Goal: Task Accomplishment & Management: Manage account settings

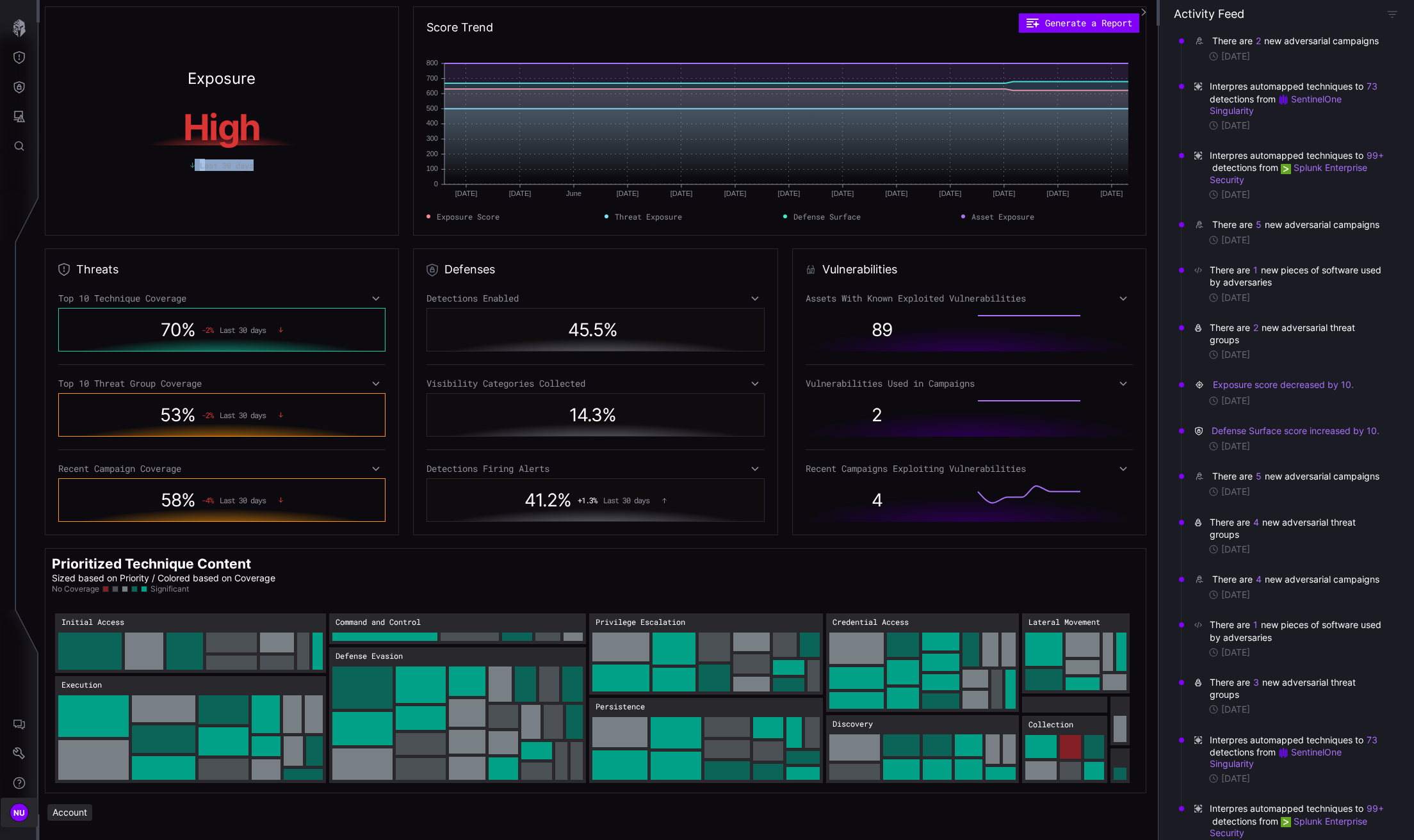
click at [20, 818] on span "NU" at bounding box center [19, 812] width 12 height 13
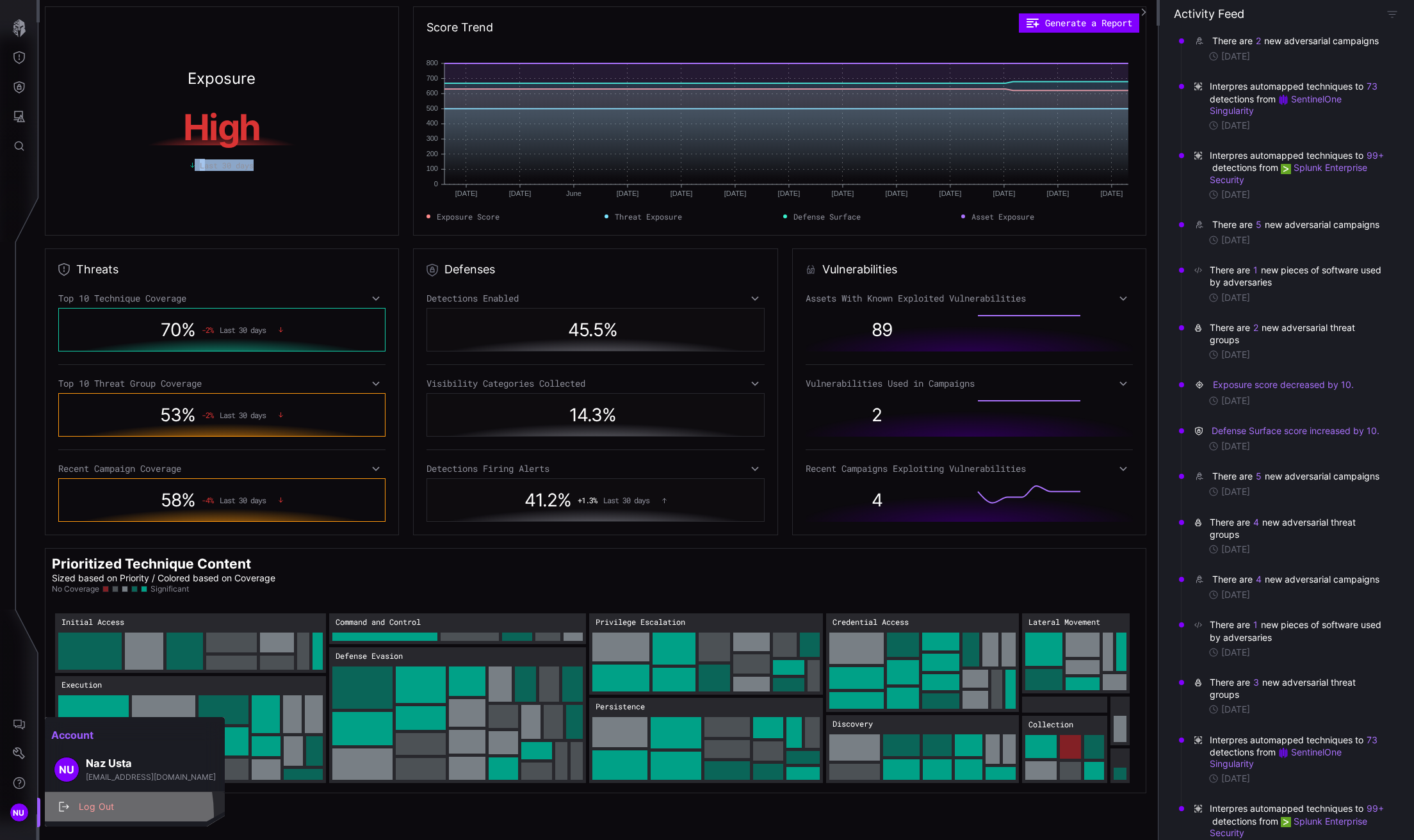
click at [79, 814] on div "Log Out" at bounding box center [135, 806] width 170 height 18
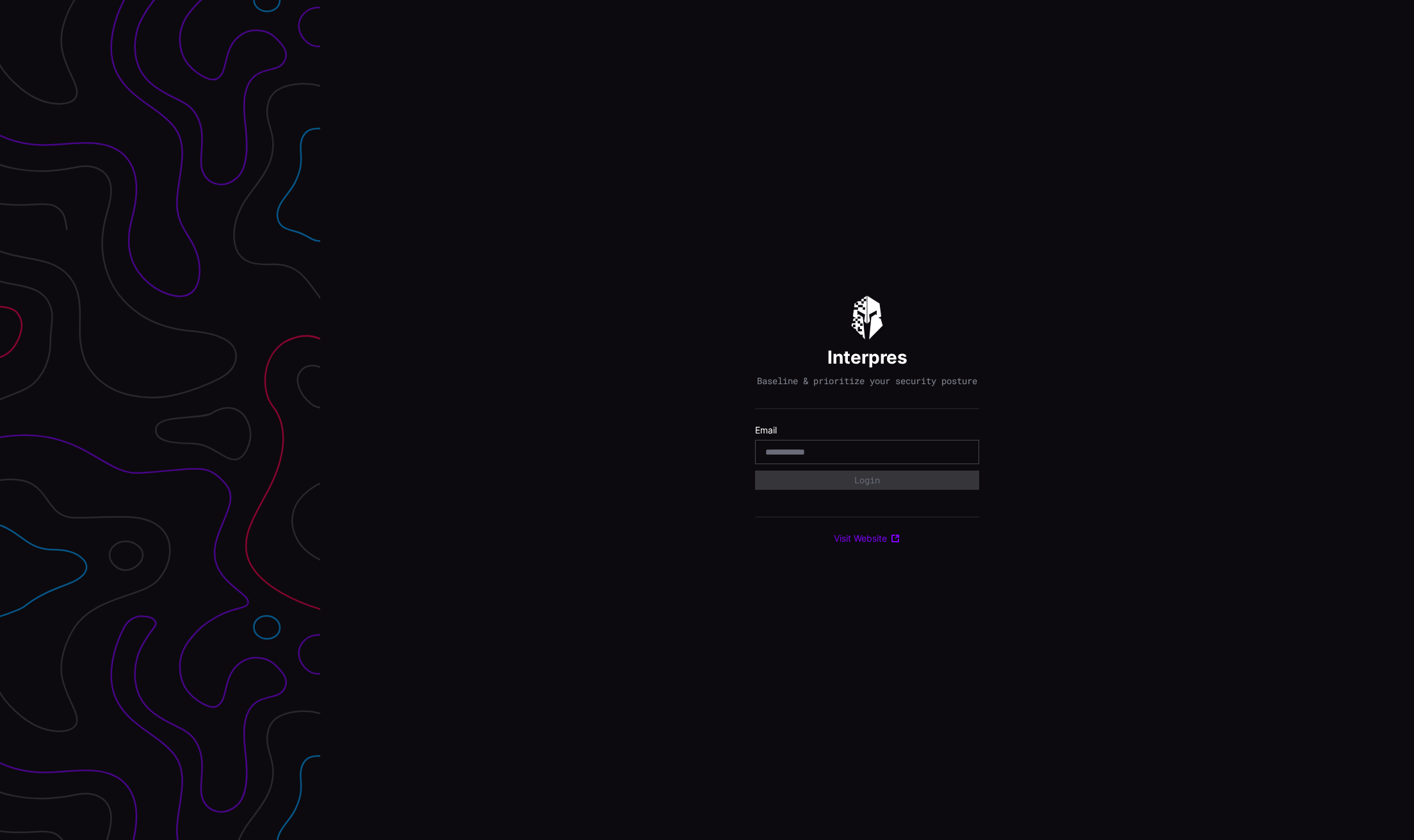
click at [840, 464] on div at bounding box center [867, 452] width 224 height 24
click at [838, 457] on input "email" at bounding box center [867, 452] width 203 height 11
click at [818, 457] on input "email" at bounding box center [867, 452] width 203 height 11
type input "**********"
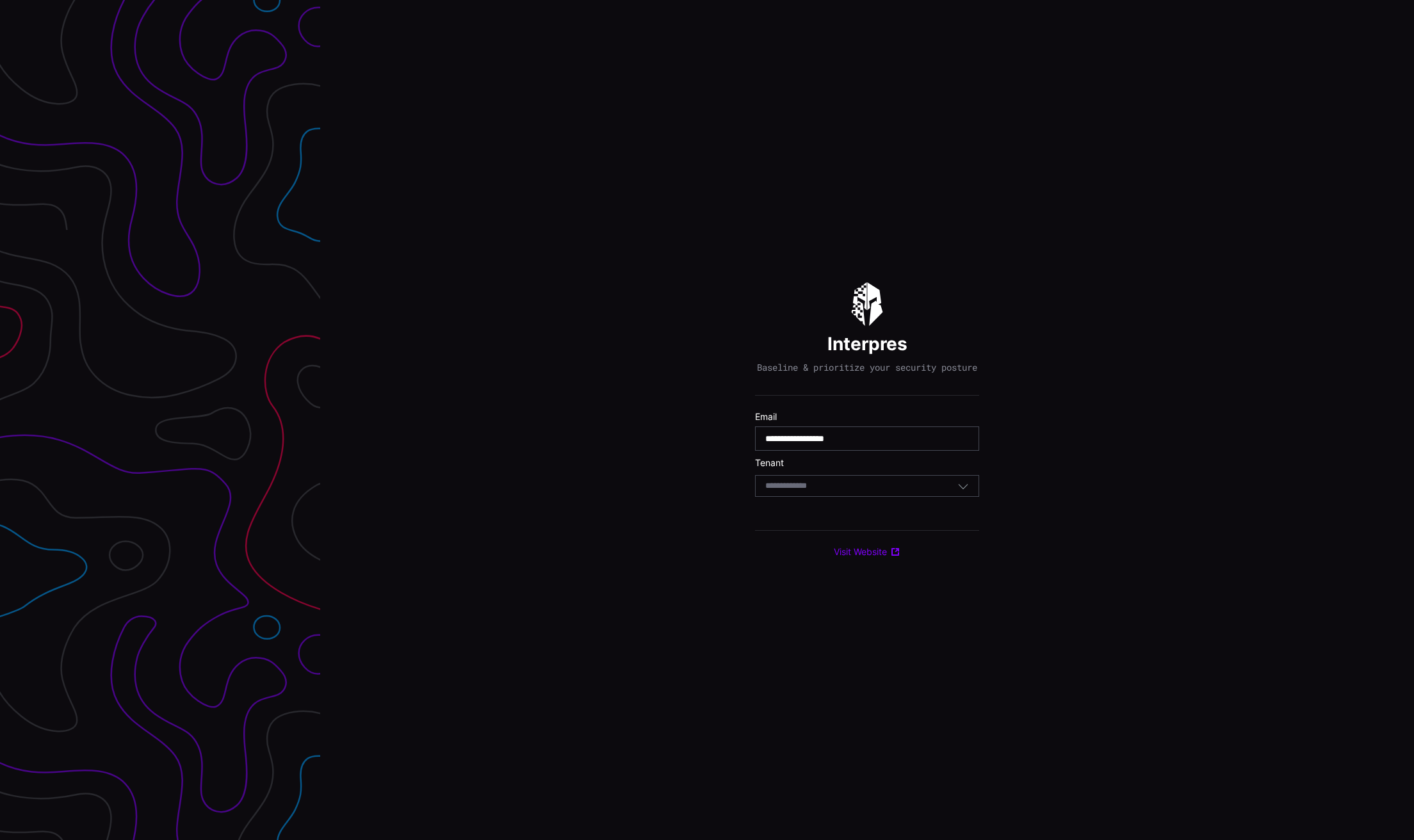
click at [853, 491] on div "Select Tenant" at bounding box center [862, 486] width 192 height 11
click at [840, 582] on div "UST Lab" at bounding box center [867, 584] width 210 height 11
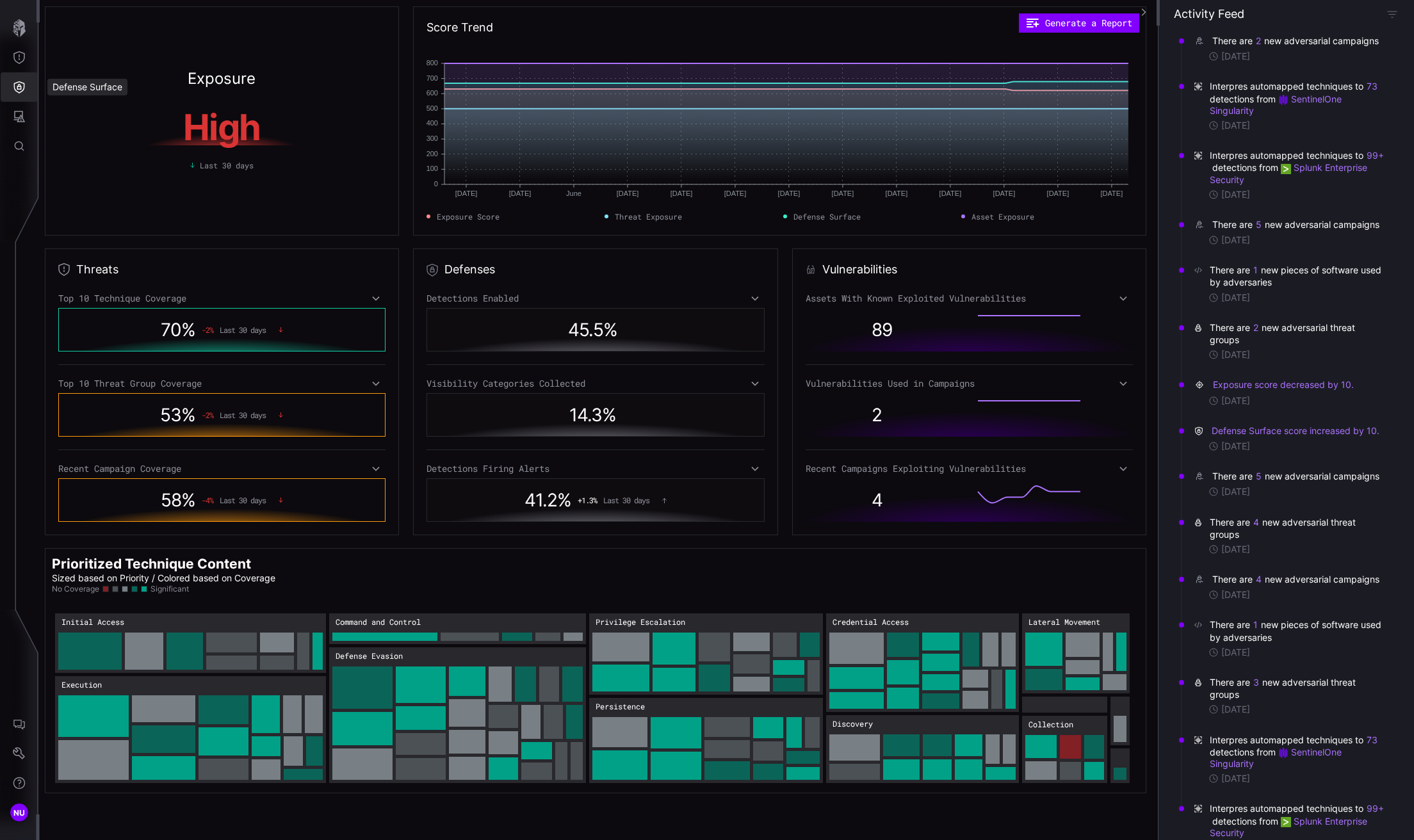
click at [23, 59] on icon "Threat Exposure" at bounding box center [19, 58] width 11 height 13
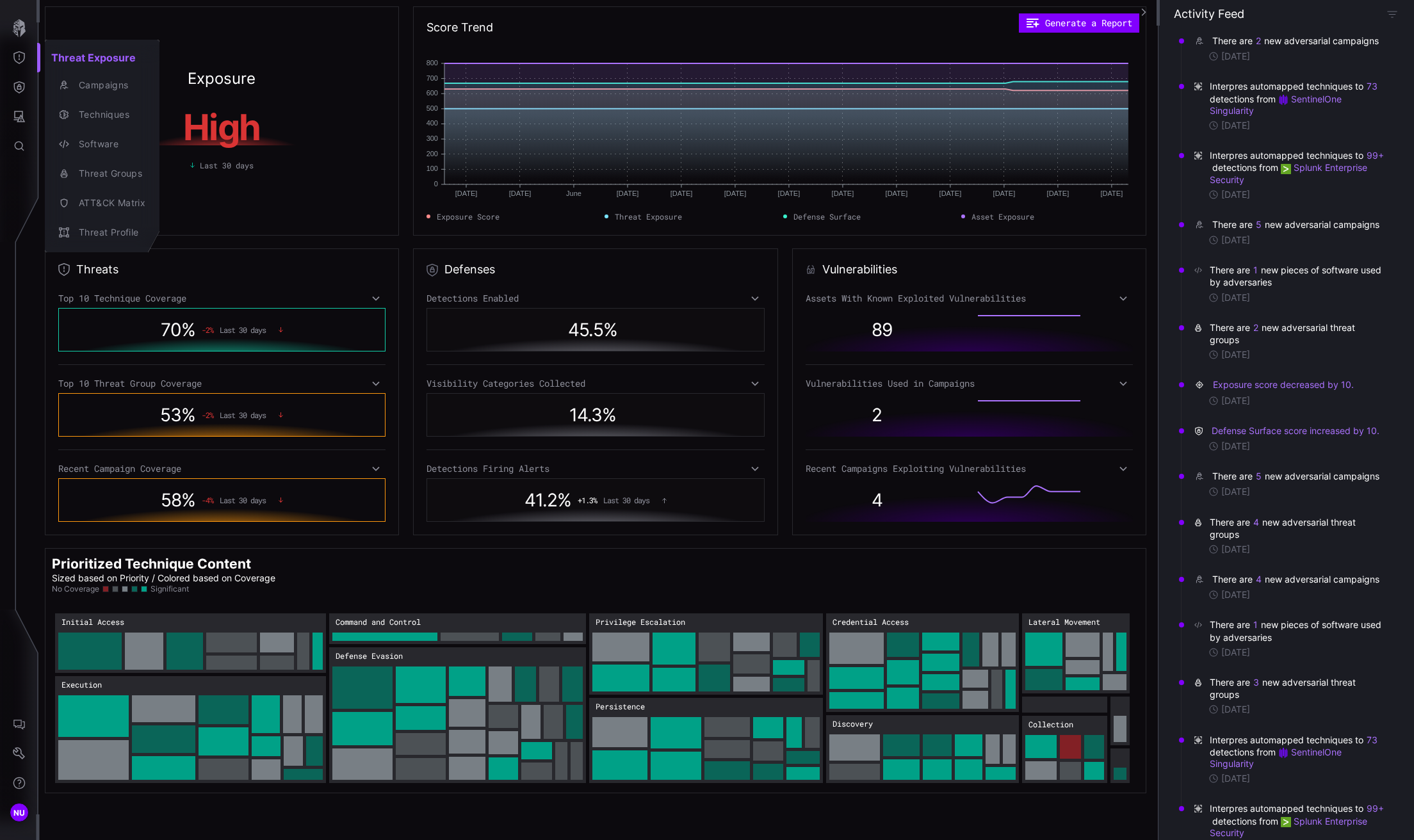
click at [21, 92] on div at bounding box center [707, 420] width 1414 height 840
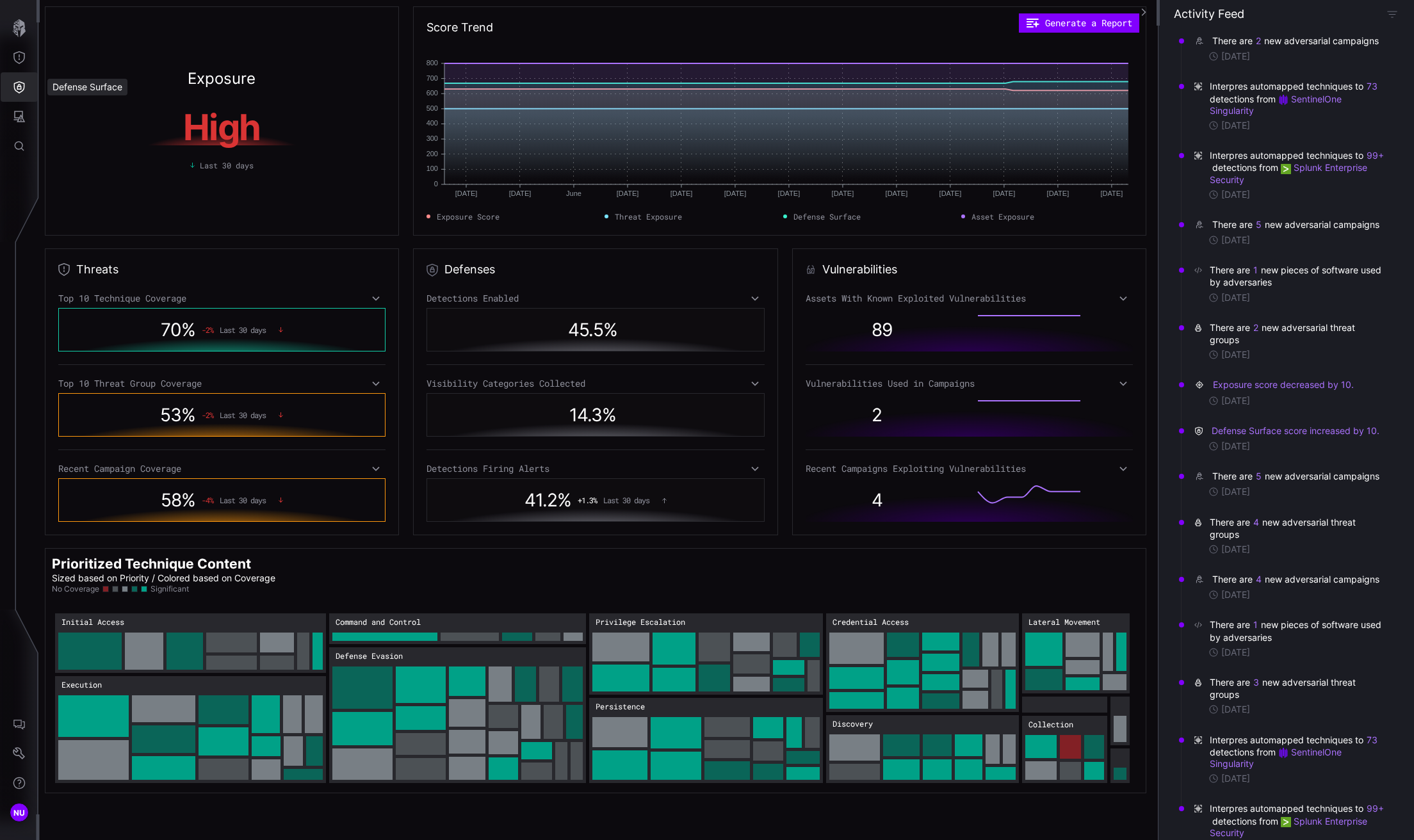
click at [21, 85] on icon "Defense Surface" at bounding box center [19, 87] width 13 height 13
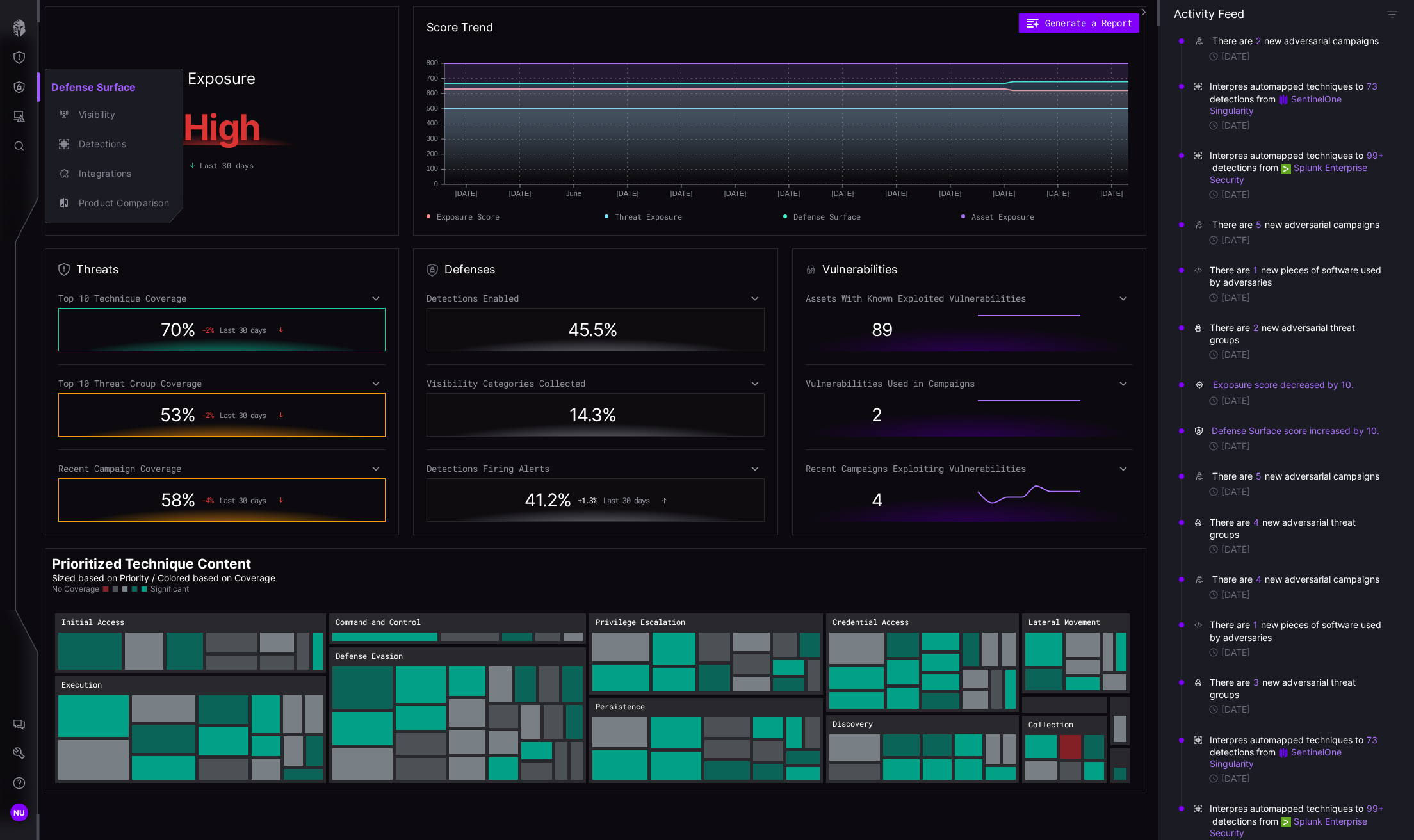
click at [23, 25] on div at bounding box center [707, 420] width 1414 height 840
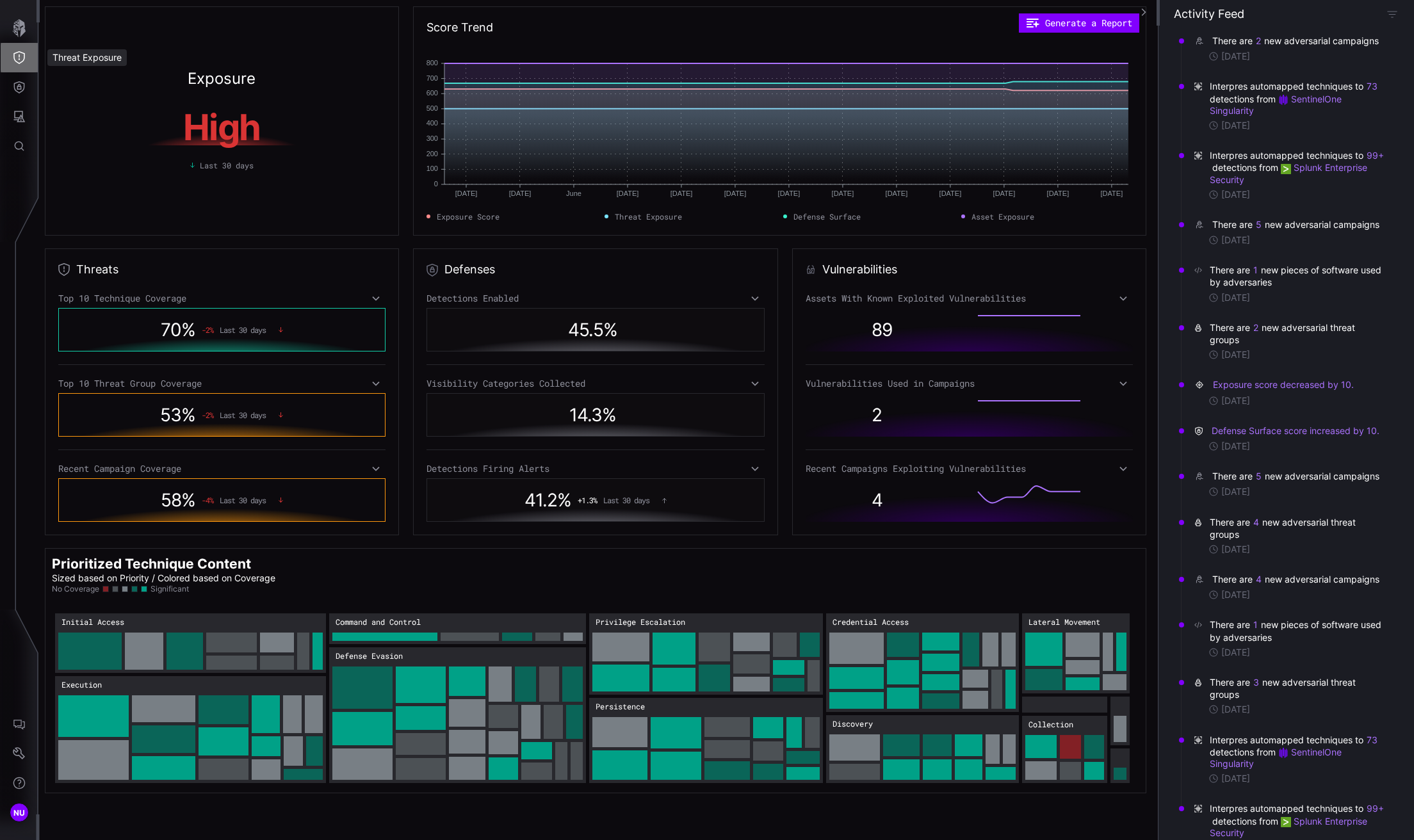
click at [22, 59] on icon "Threat Exposure" at bounding box center [19, 58] width 13 height 13
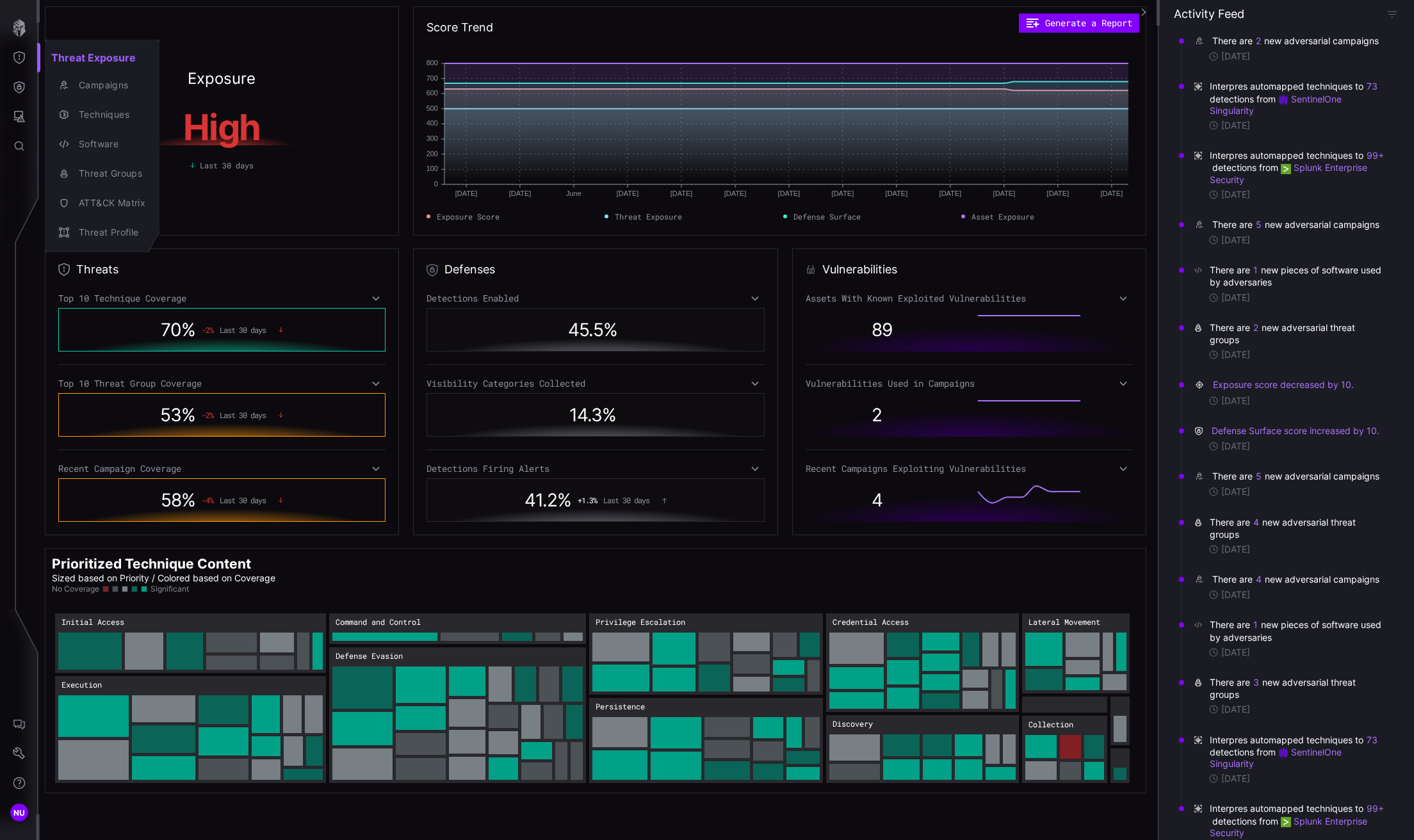
click at [20, 89] on div at bounding box center [707, 420] width 1414 height 840
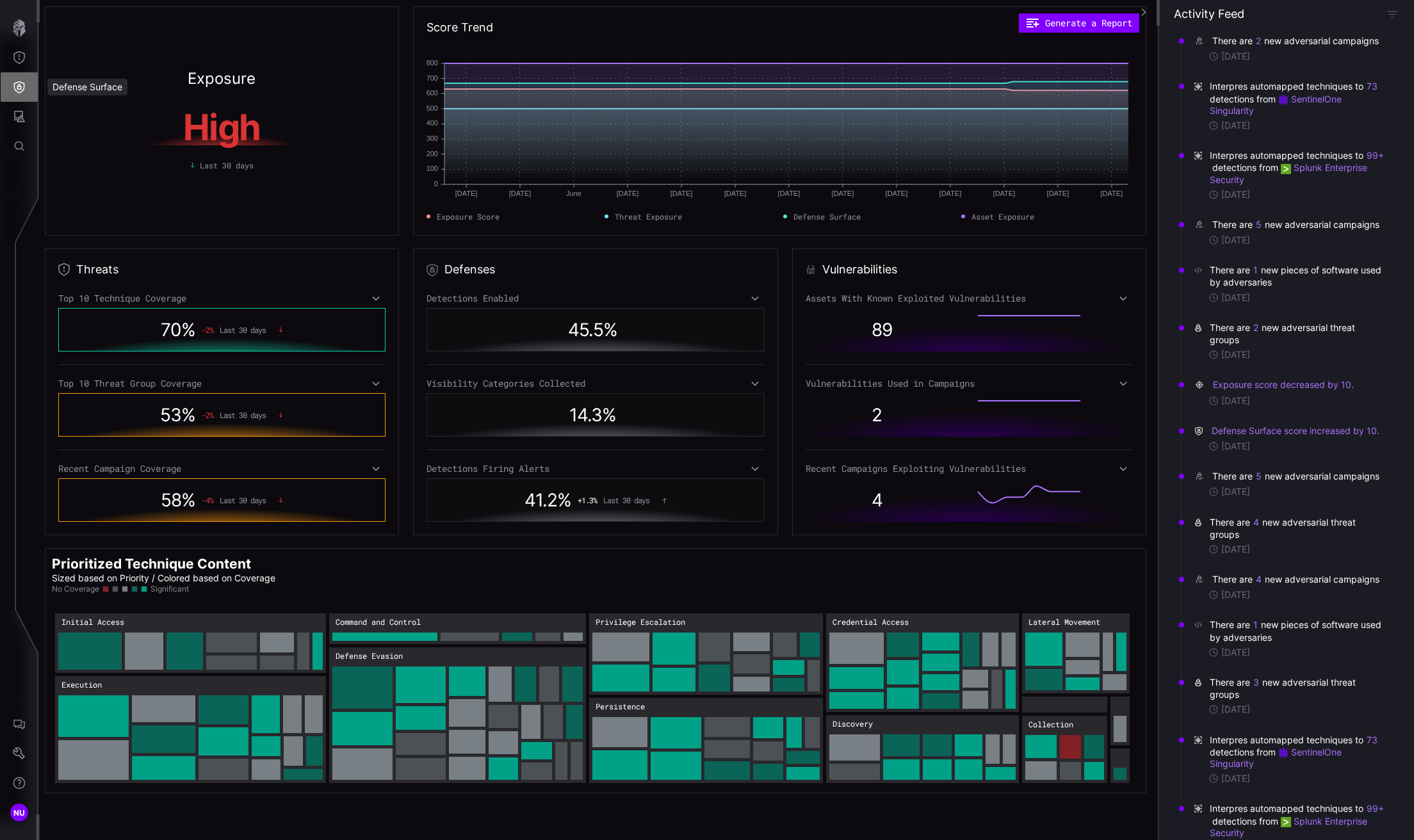
click at [20, 89] on icon "Defense Surface" at bounding box center [19, 87] width 11 height 12
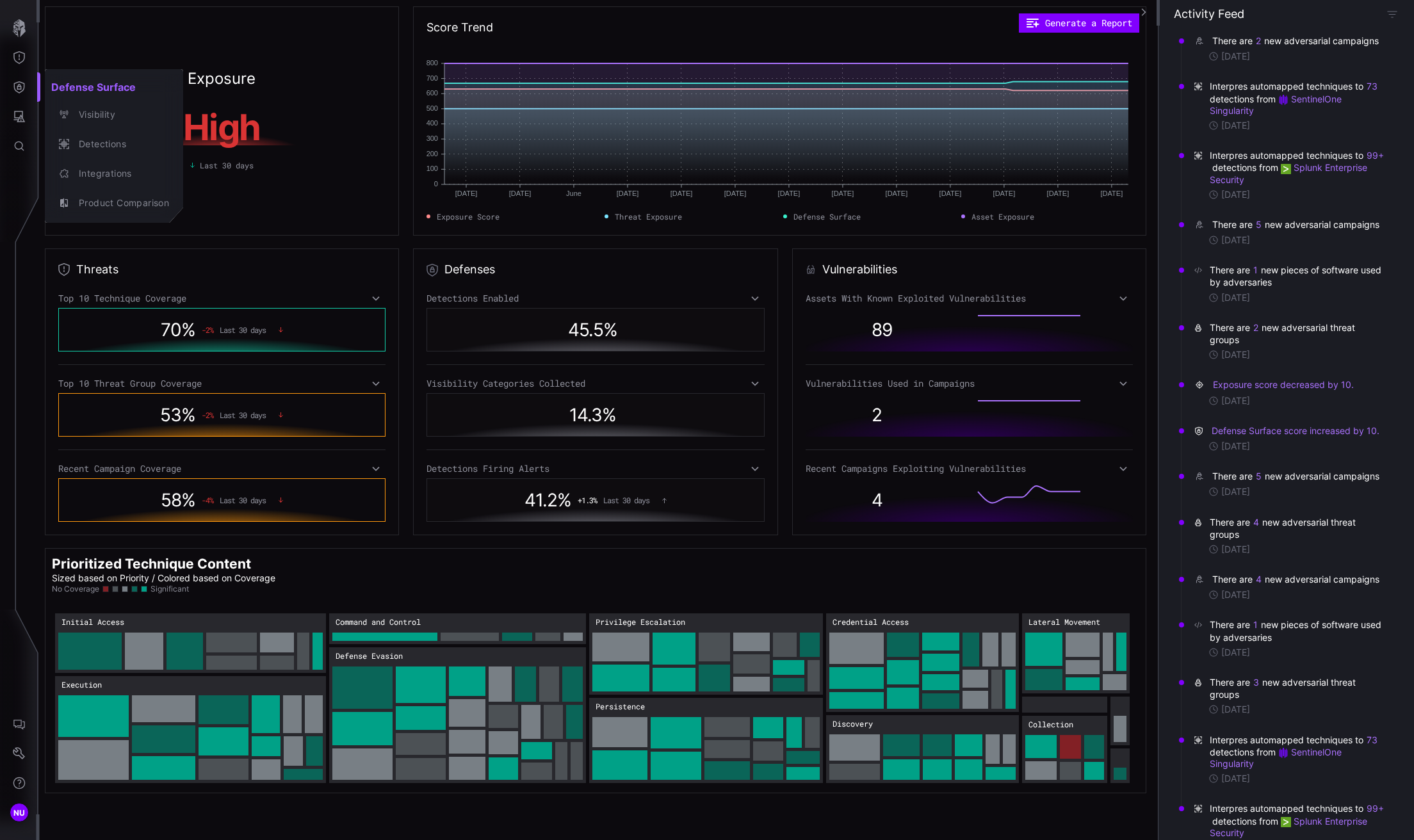
click at [16, 116] on div at bounding box center [707, 420] width 1414 height 840
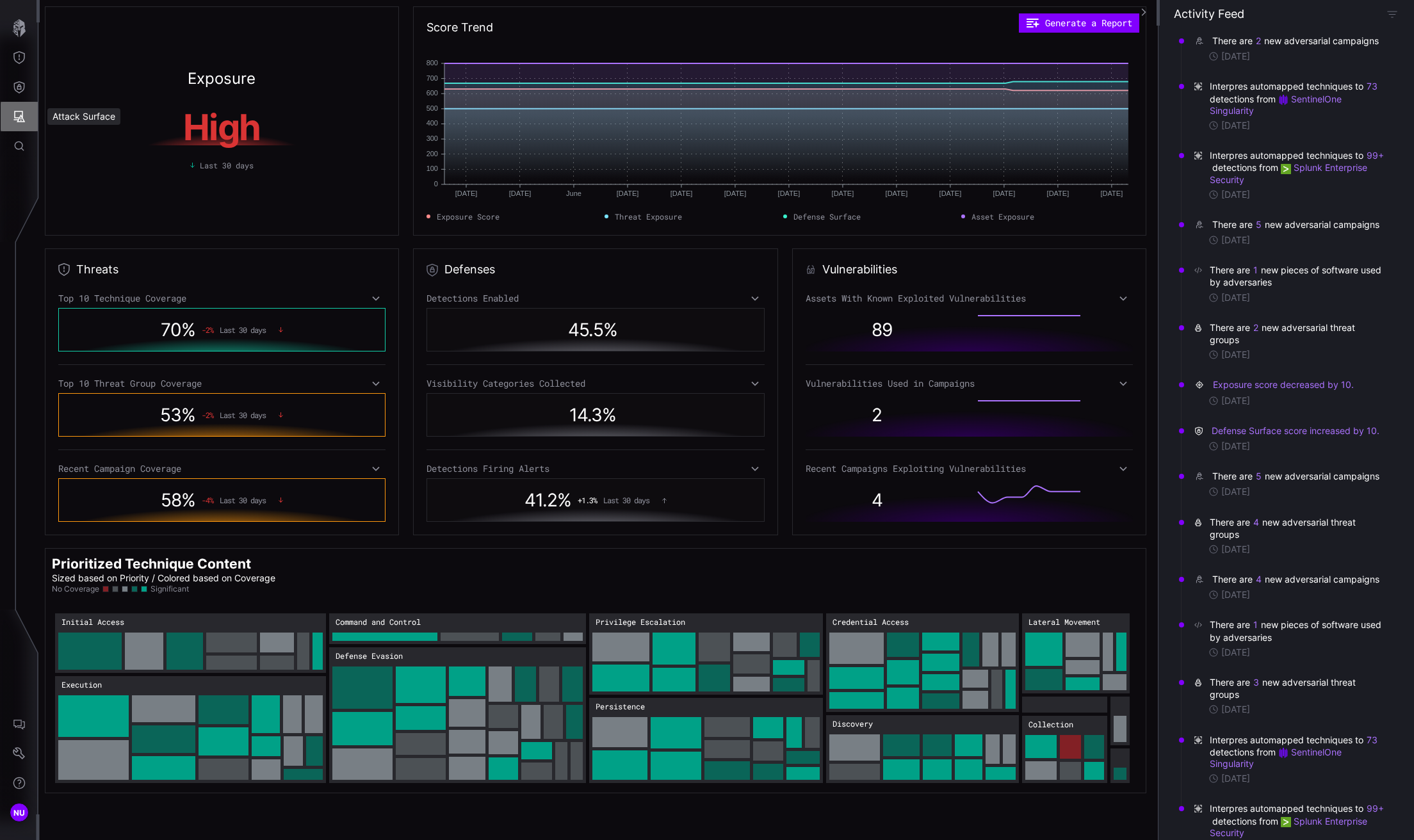
click at [16, 116] on icon "Attack Surface" at bounding box center [19, 116] width 13 height 13
click at [16, 753] on div at bounding box center [707, 420] width 1414 height 840
click at [18, 753] on icon "Settings" at bounding box center [19, 753] width 13 height 13
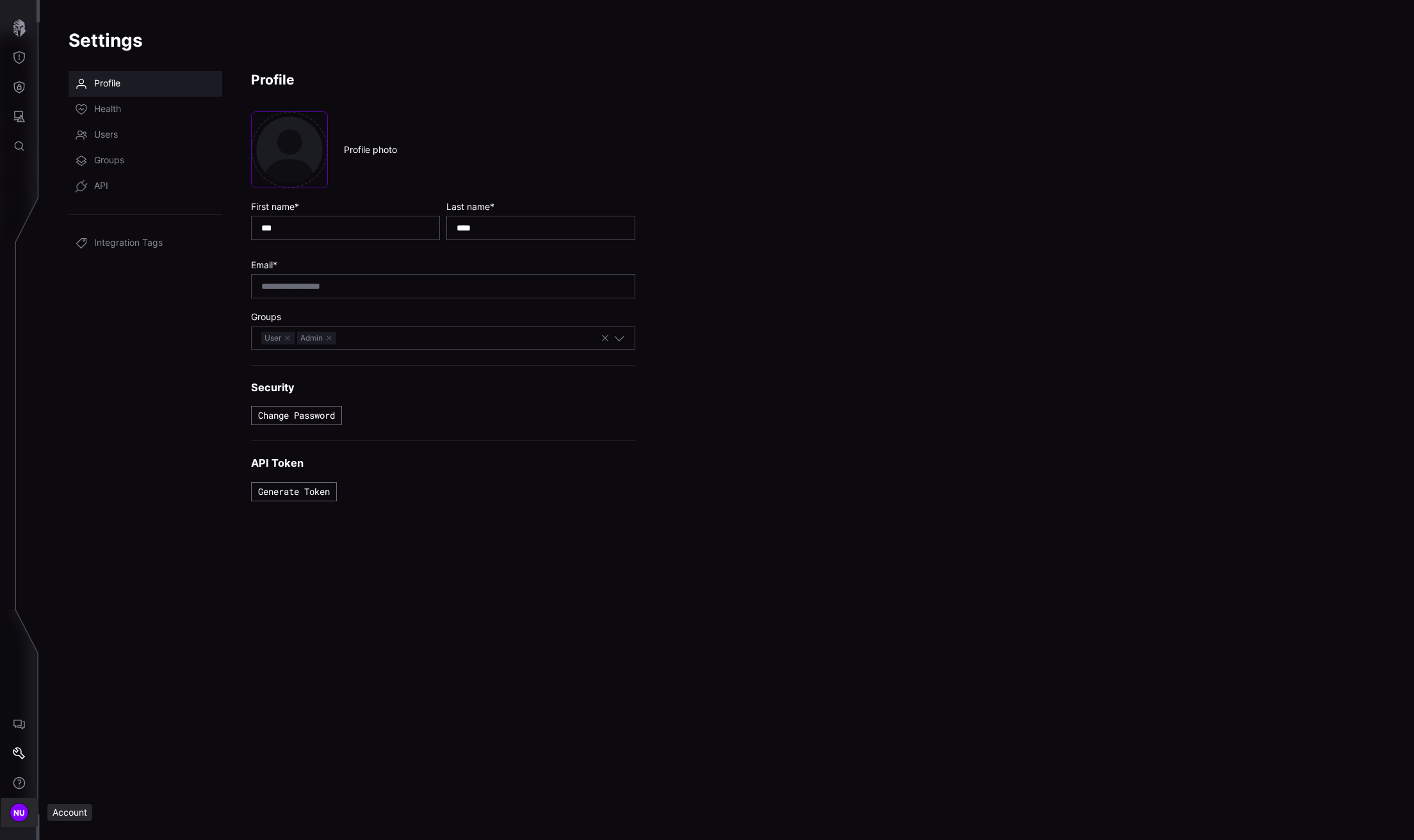
click at [20, 809] on span "NU" at bounding box center [19, 812] width 12 height 13
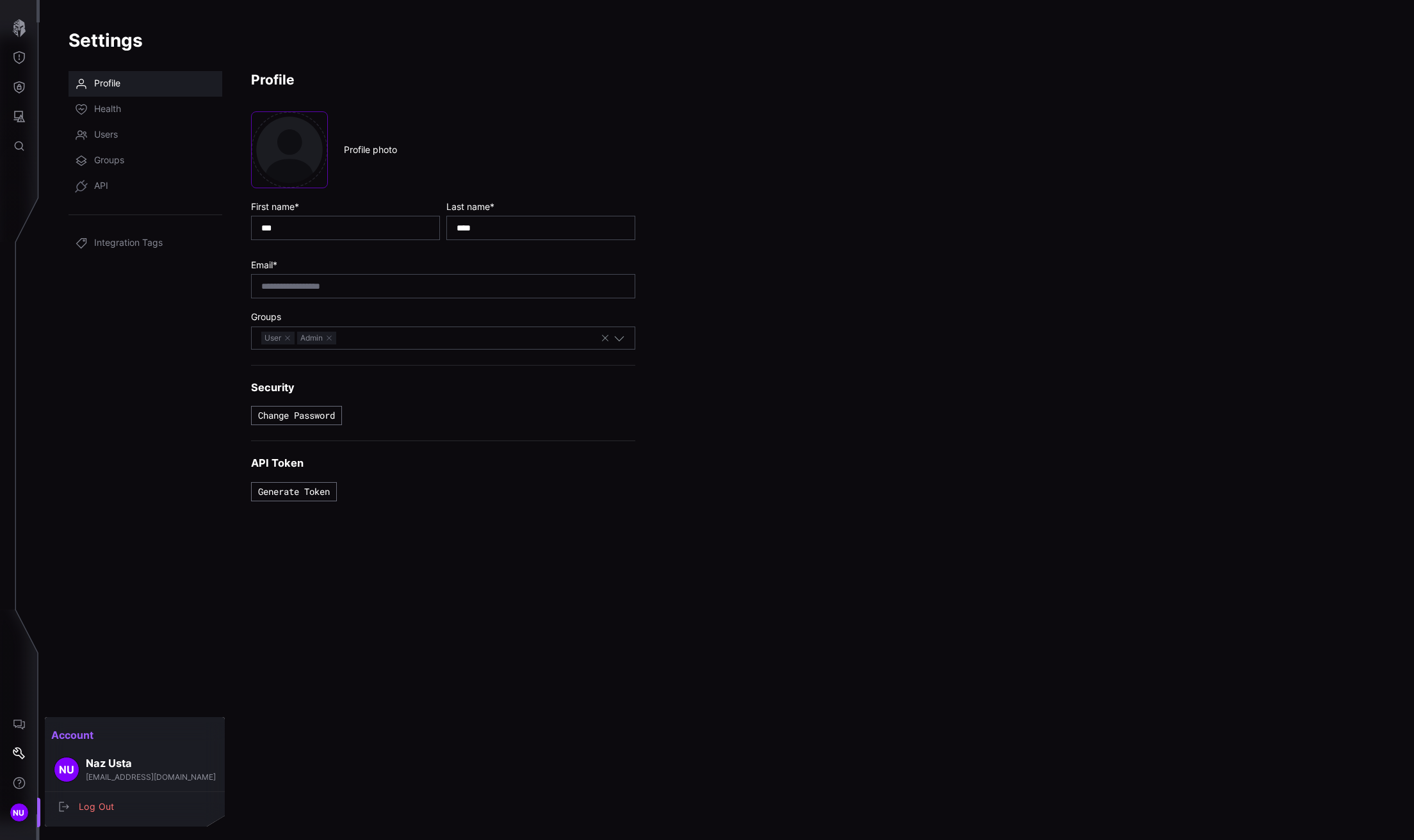
click at [16, 38] on div at bounding box center [707, 420] width 1414 height 840
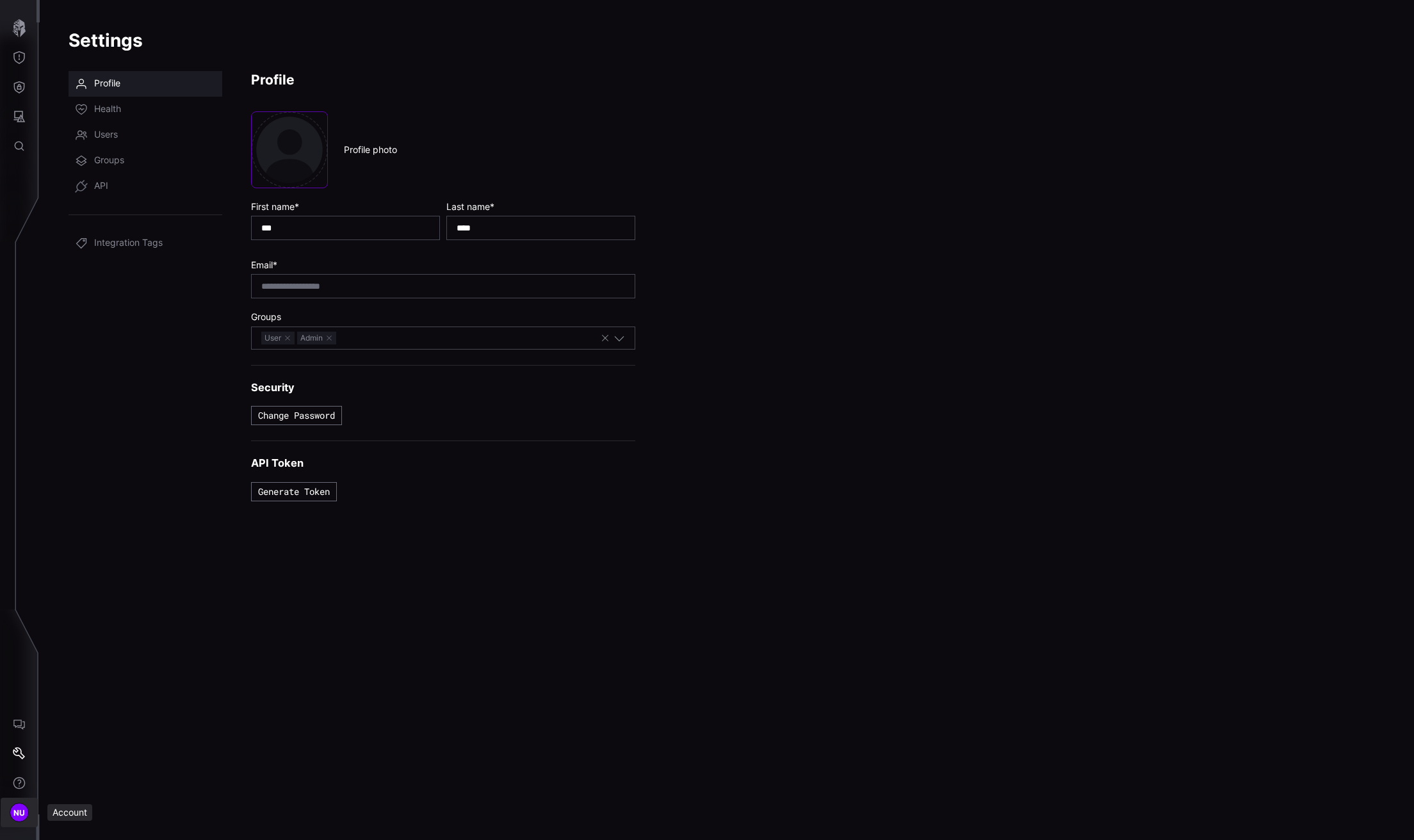
click at [16, 812] on span "NU" at bounding box center [19, 812] width 12 height 13
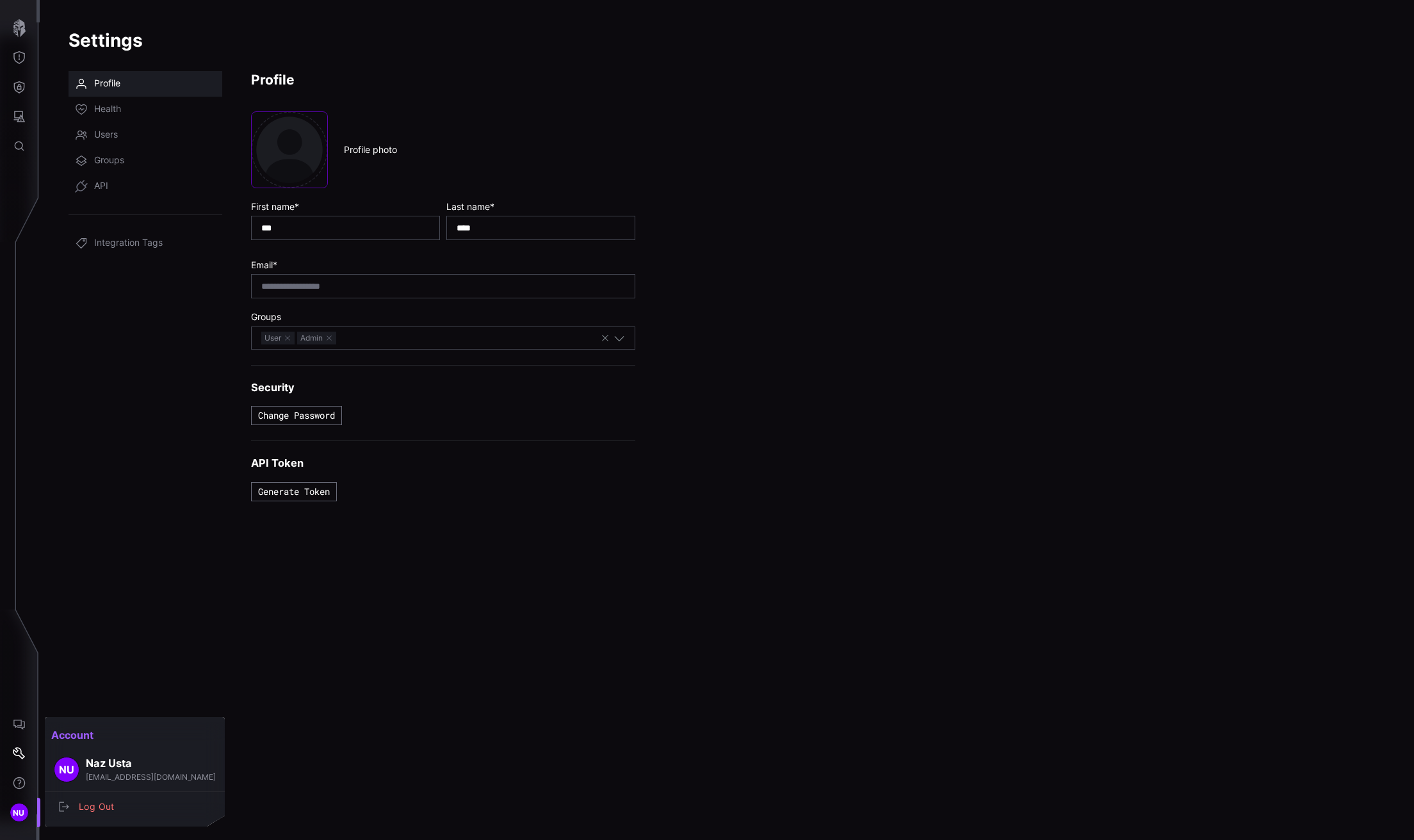
click at [16, 17] on div at bounding box center [707, 420] width 1414 height 840
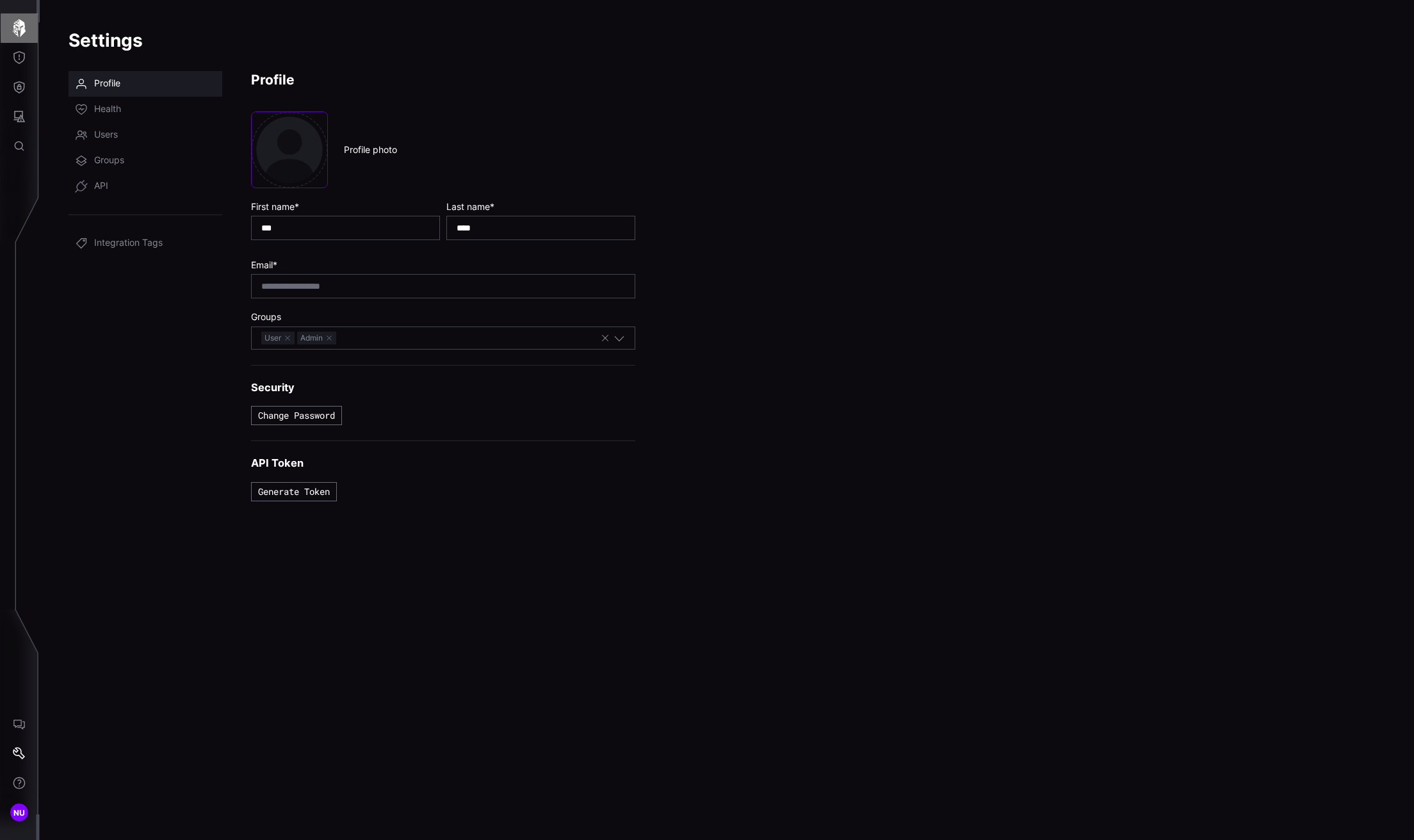
click at [21, 32] on icon "button" at bounding box center [19, 28] width 13 height 18
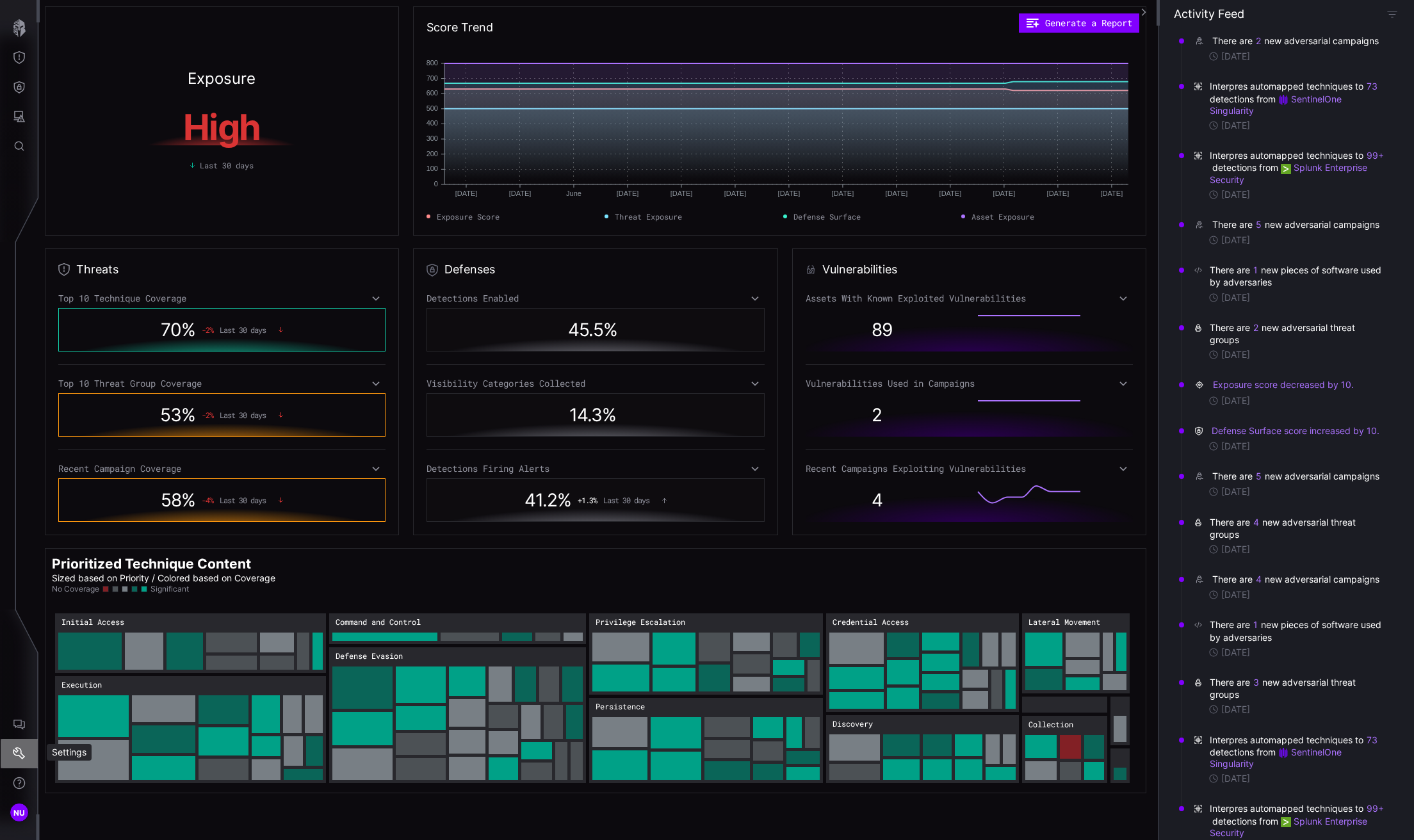
click at [18, 747] on icon "Settings" at bounding box center [19, 753] width 13 height 13
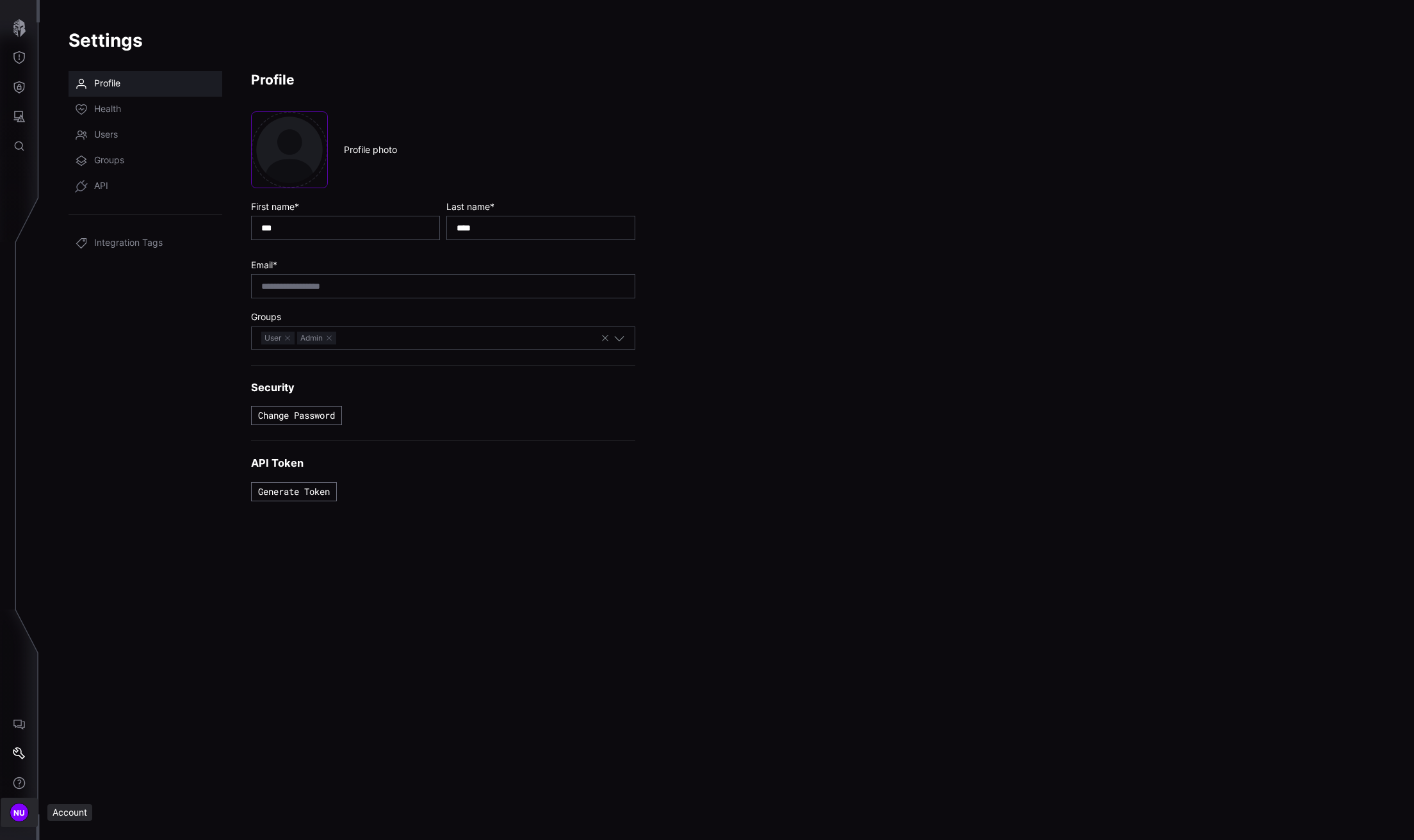
click at [19, 810] on span "NU" at bounding box center [19, 812] width 12 height 13
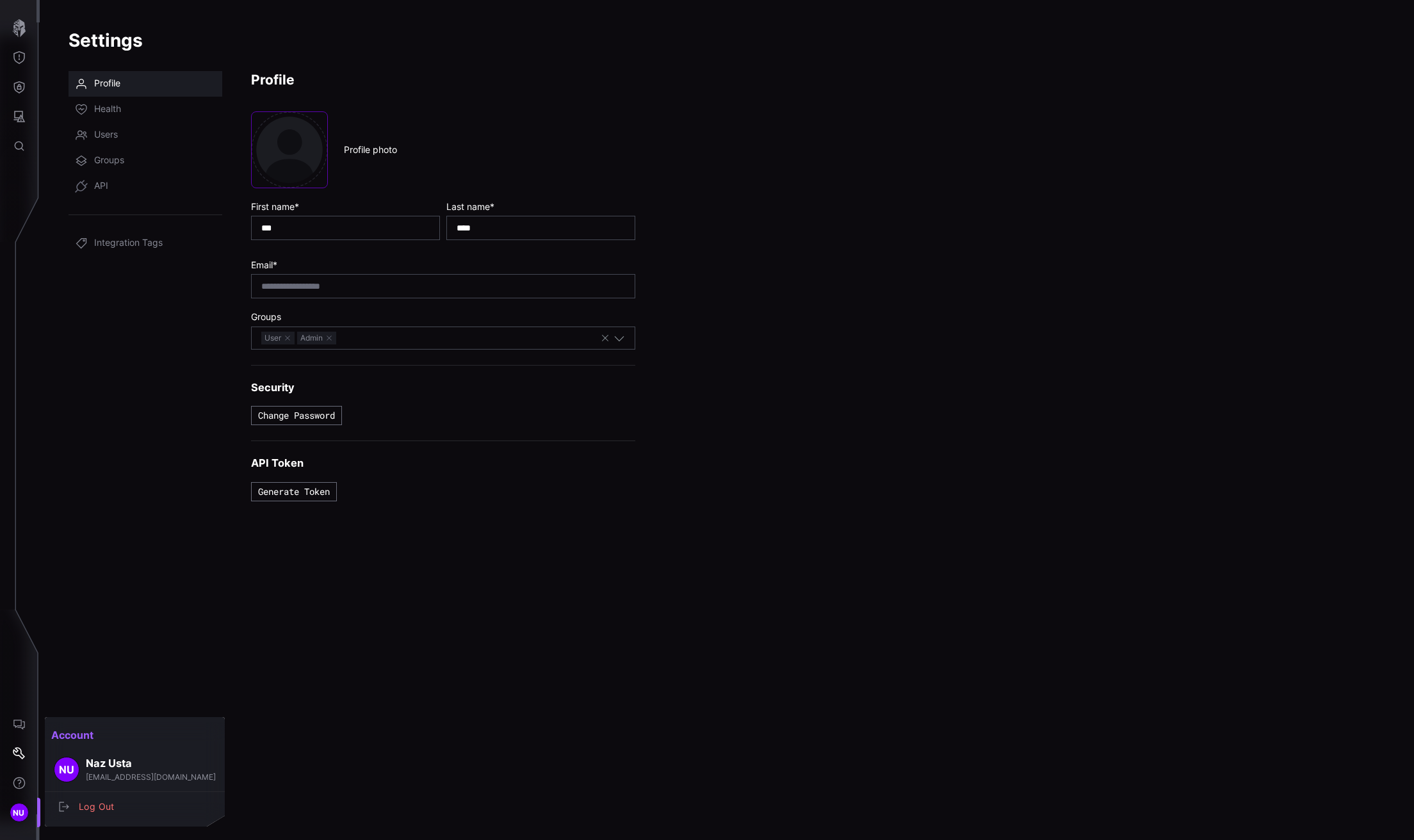
click at [119, 101] on div at bounding box center [707, 420] width 1414 height 840
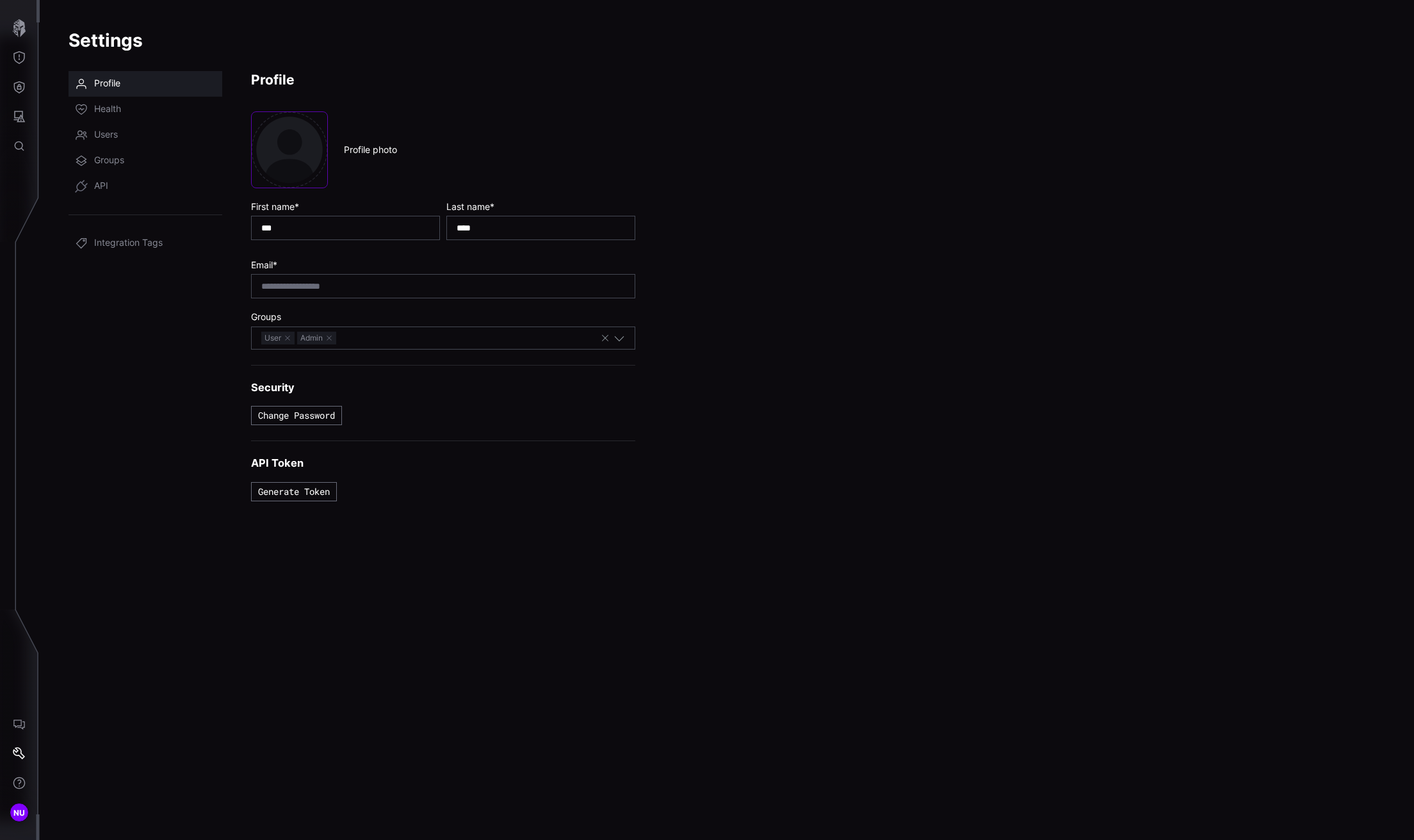
click at [114, 113] on span "Health" at bounding box center [107, 109] width 27 height 13
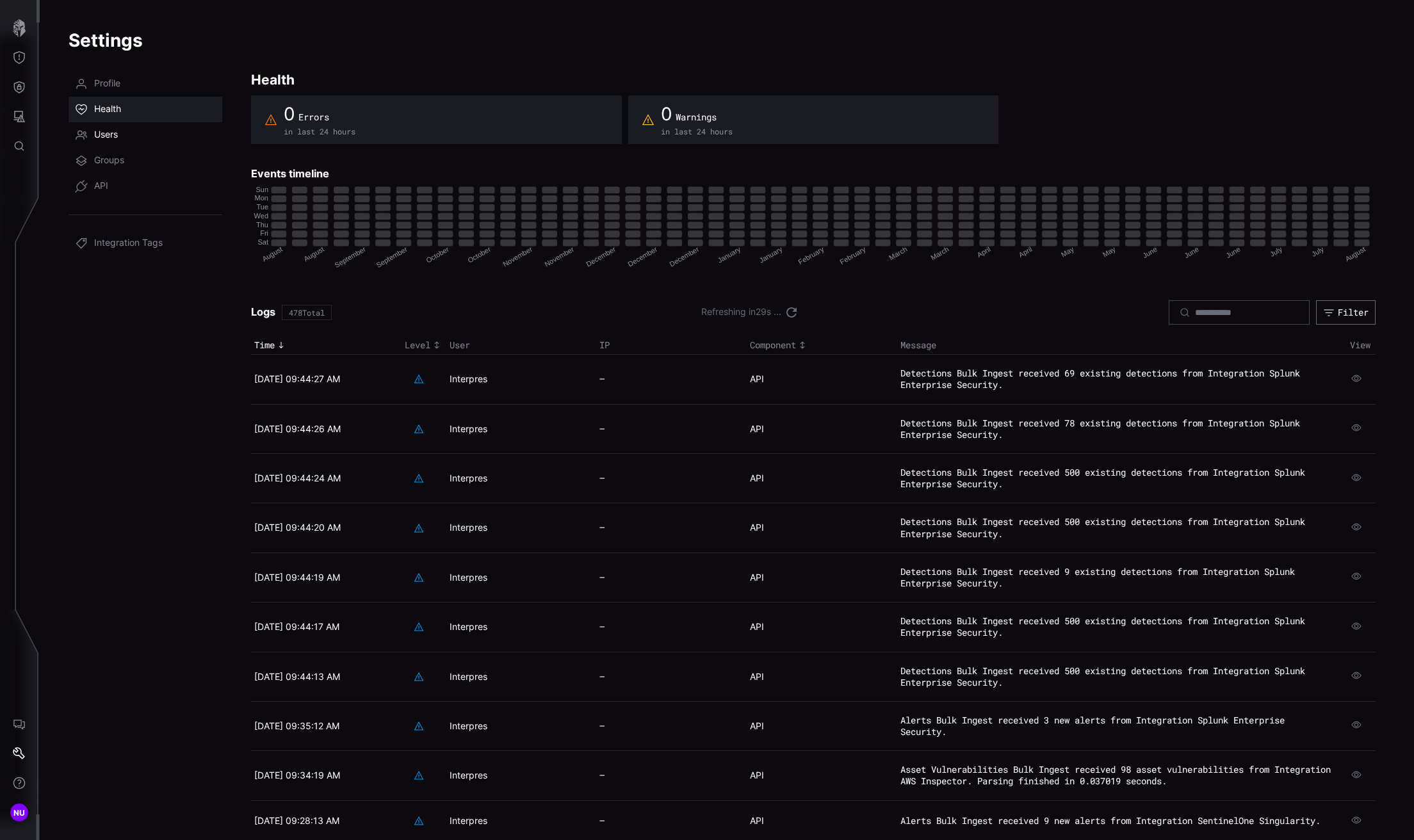
click at [112, 134] on span "Users" at bounding box center [106, 135] width 24 height 13
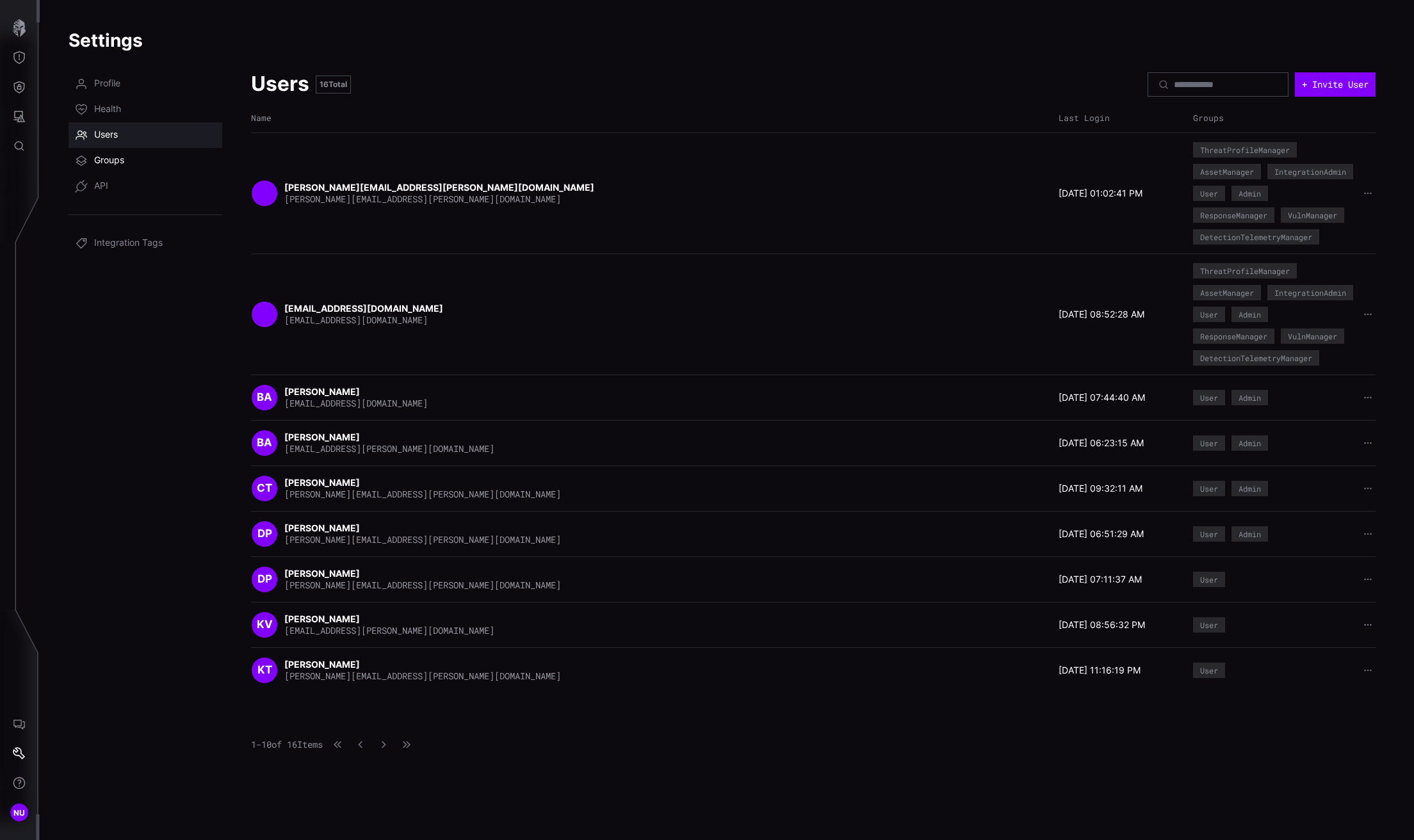
click at [103, 165] on span "Groups" at bounding box center [109, 161] width 30 height 13
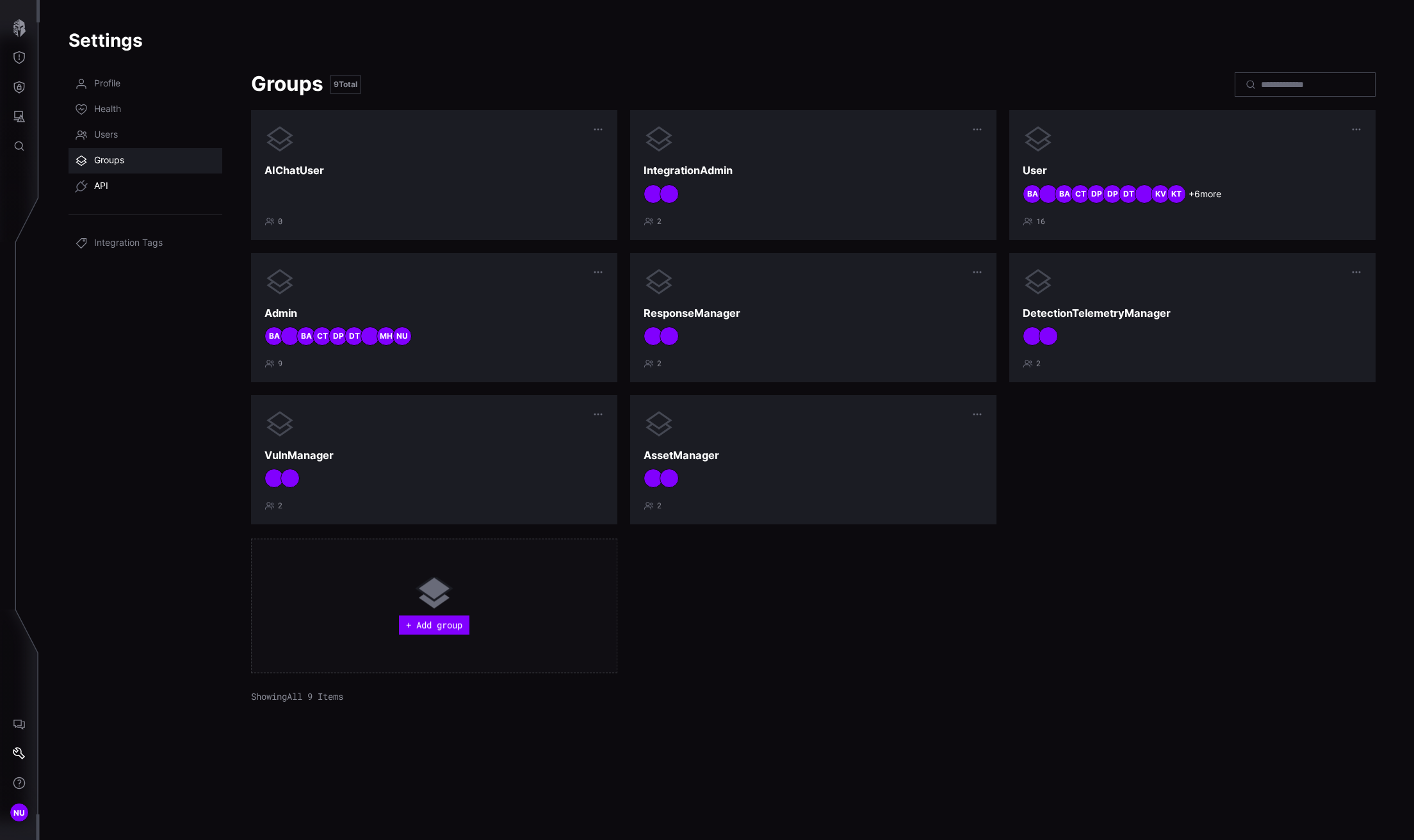
click at [100, 188] on span "API" at bounding box center [101, 186] width 14 height 13
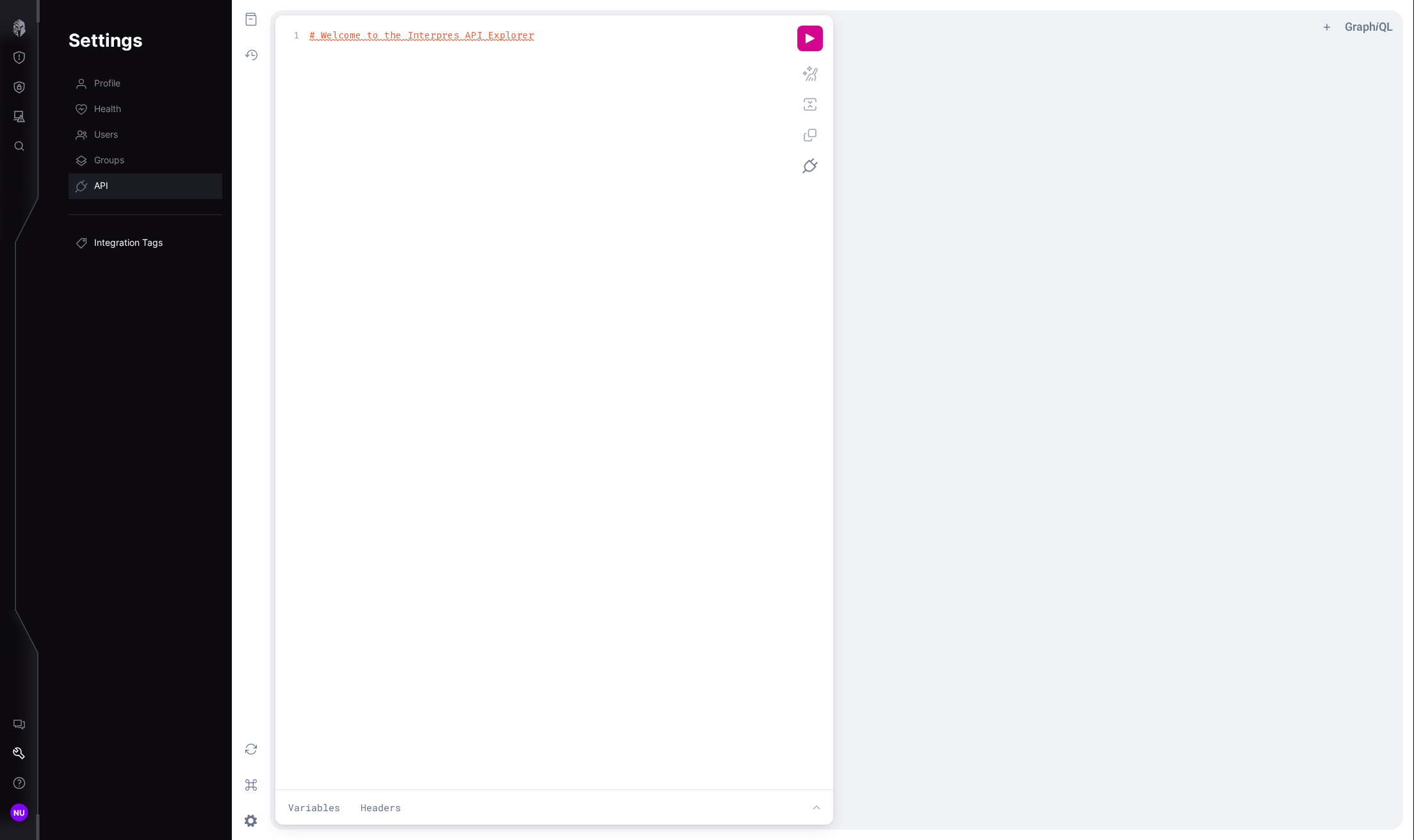
click at [105, 244] on span "Integration Tags" at bounding box center [128, 243] width 69 height 13
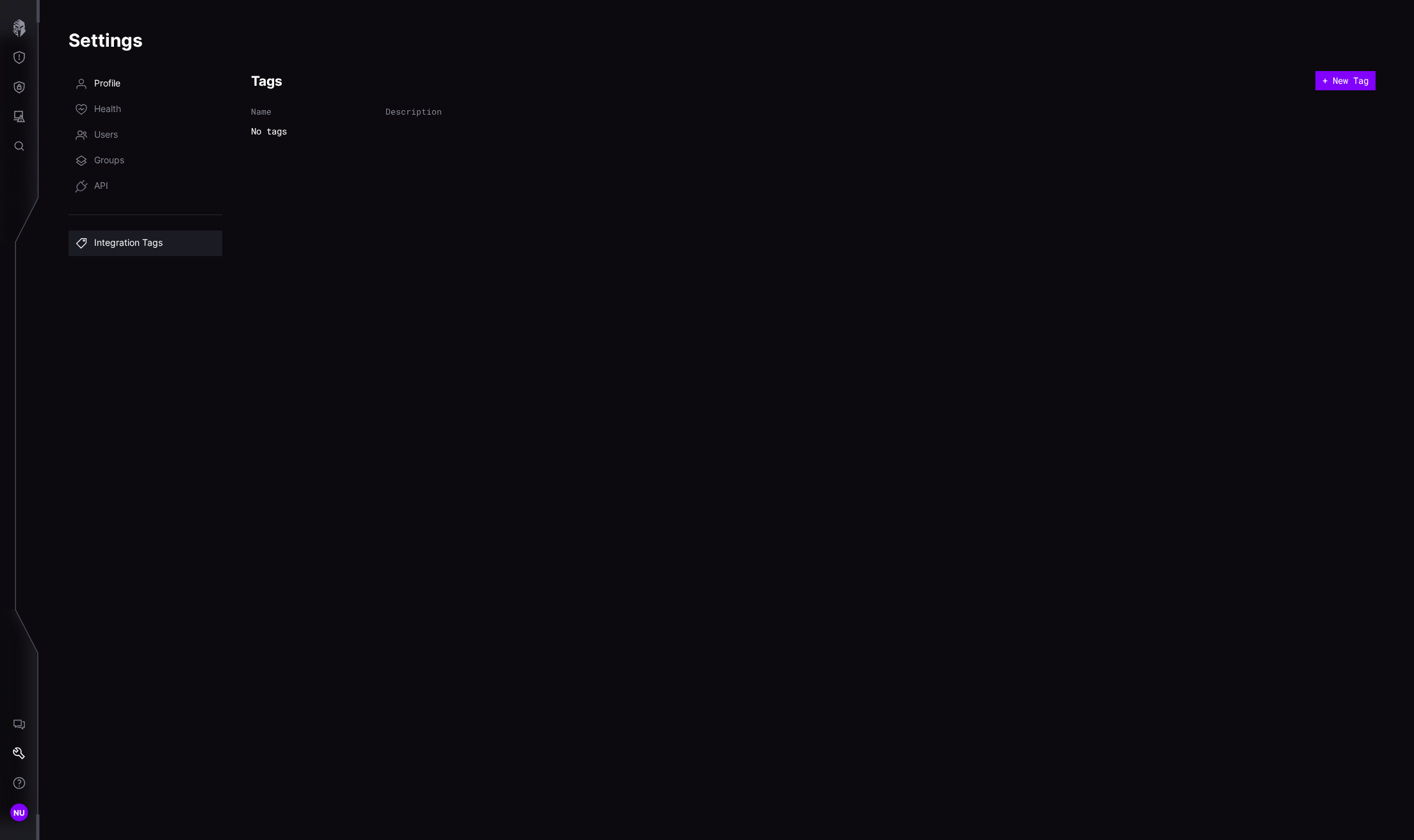
click at [116, 83] on span "Profile" at bounding box center [107, 84] width 26 height 13
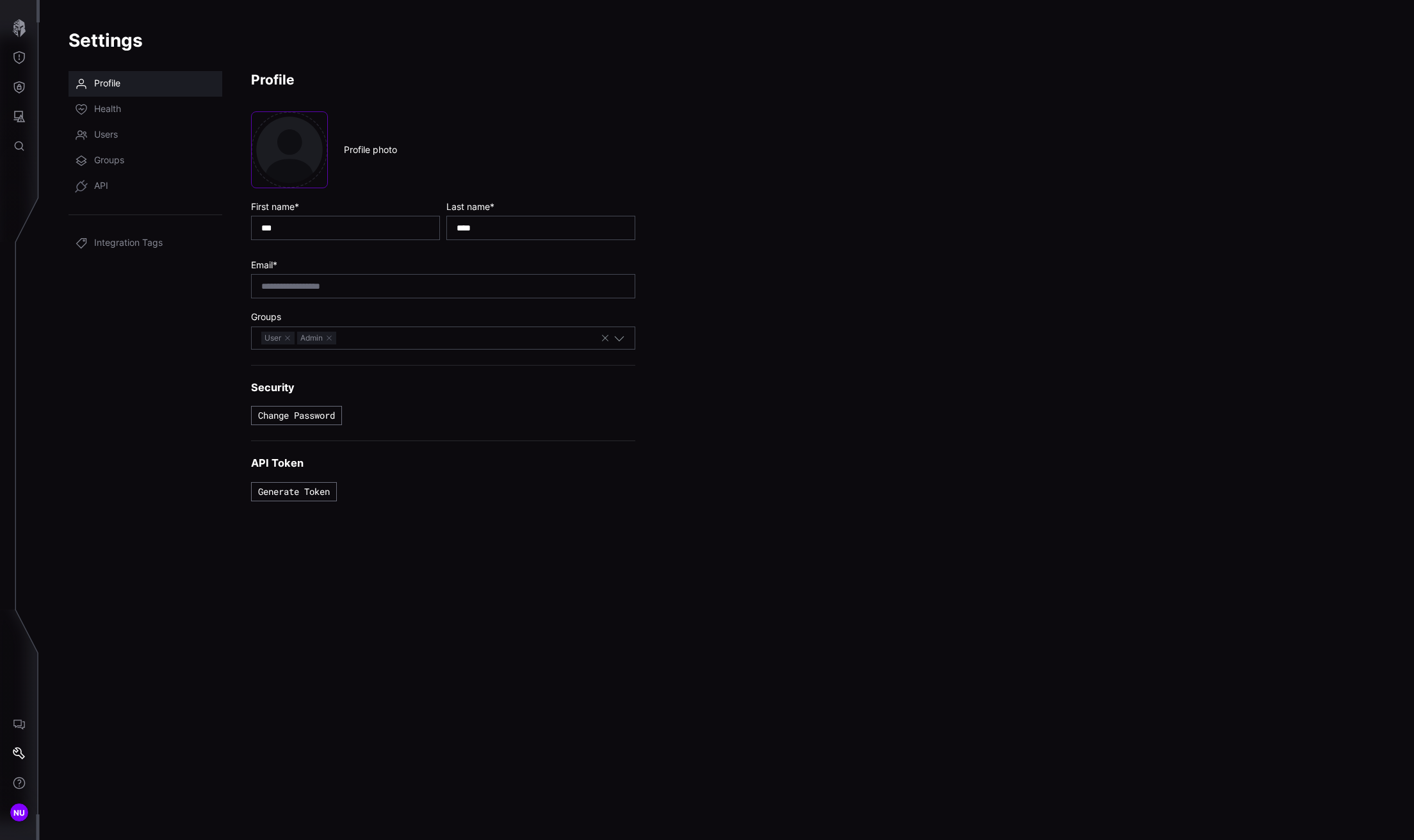
click at [415, 342] on div "User Admin" at bounding box center [431, 338] width 339 height 14
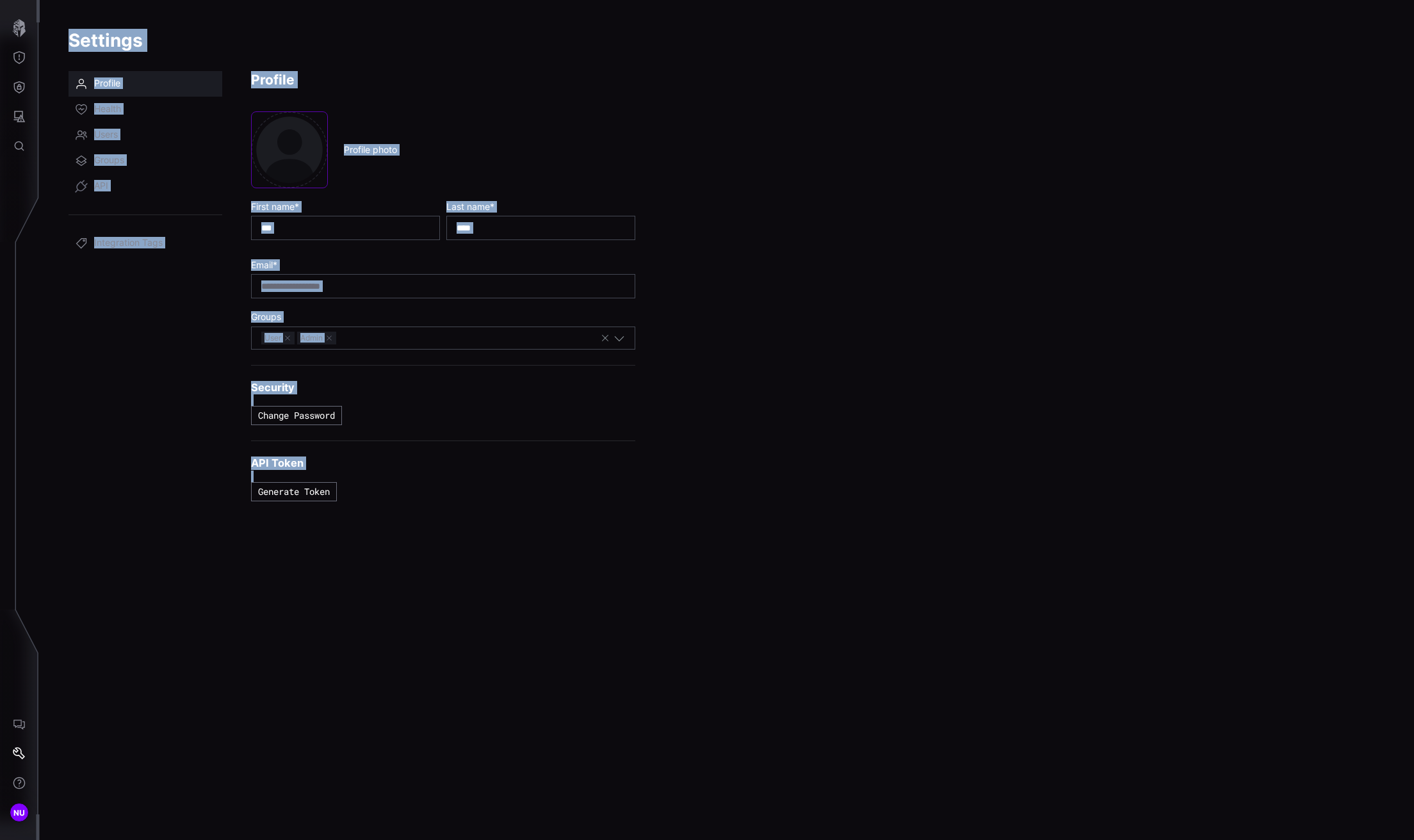
click at [415, 342] on body "**********" at bounding box center [707, 420] width 1414 height 840
click at [158, 113] on link "Health" at bounding box center [145, 109] width 154 height 25
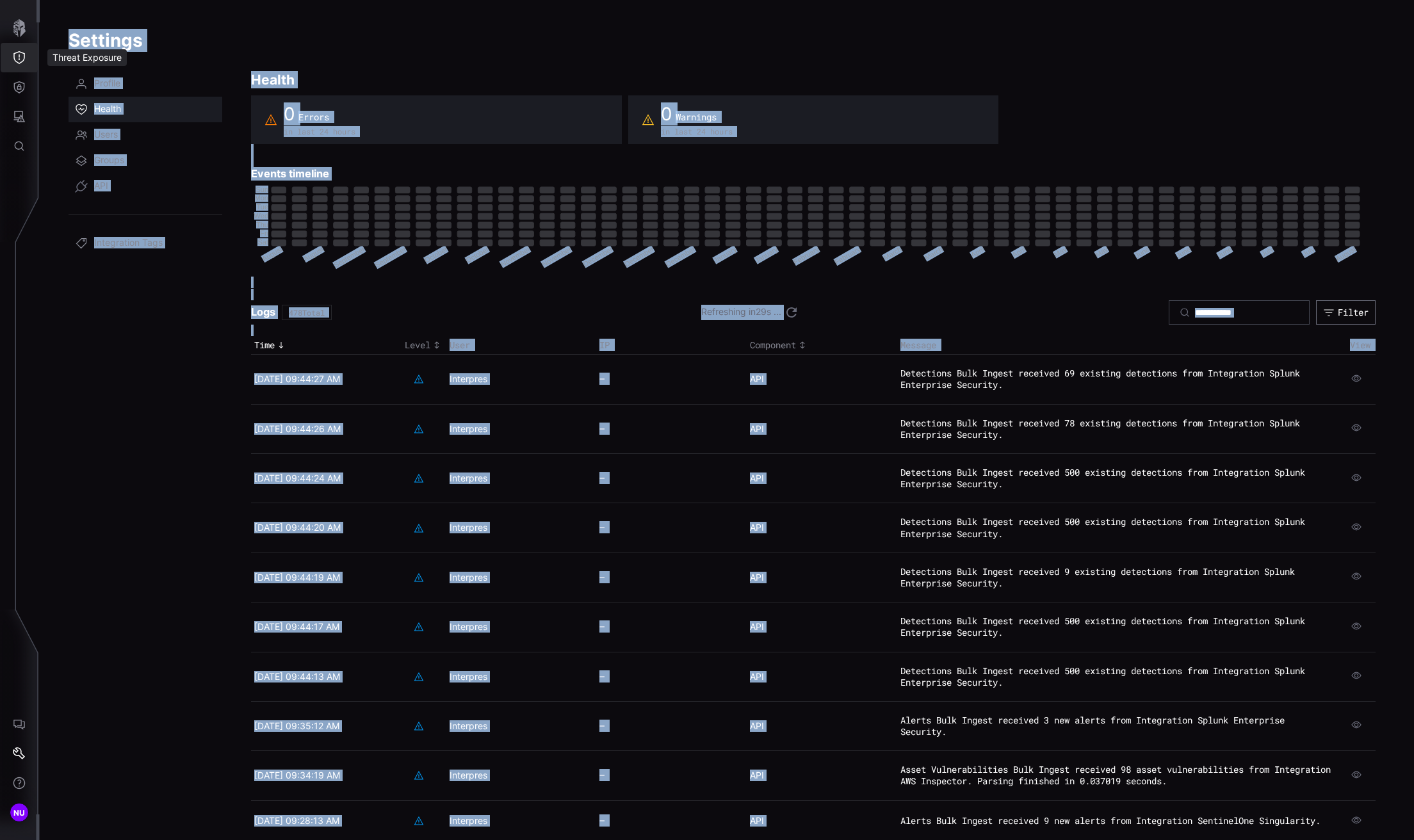
click at [20, 61] on icon "Threat Exposure" at bounding box center [19, 58] width 13 height 13
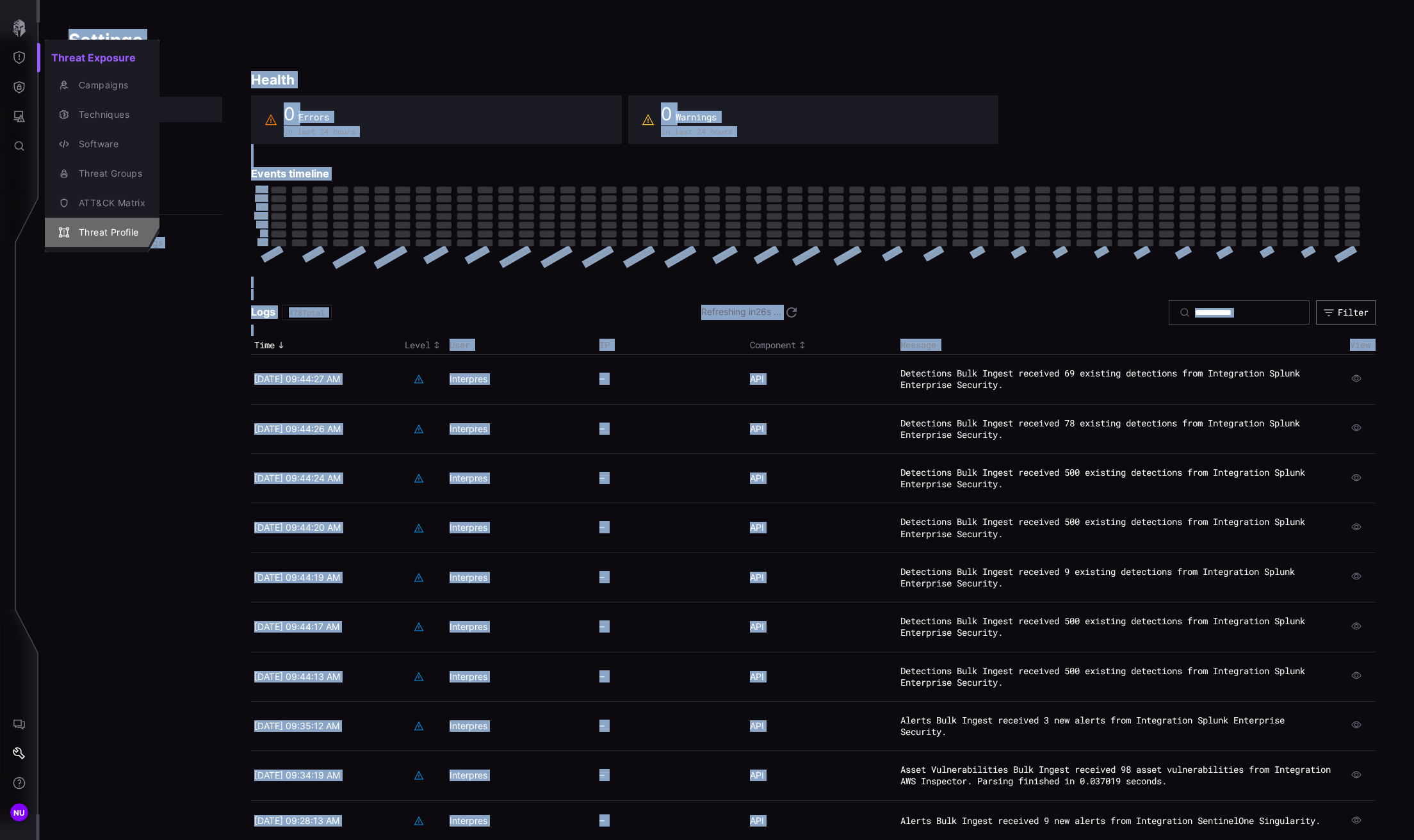
click at [80, 229] on div "Threat Profile" at bounding box center [108, 232] width 73 height 16
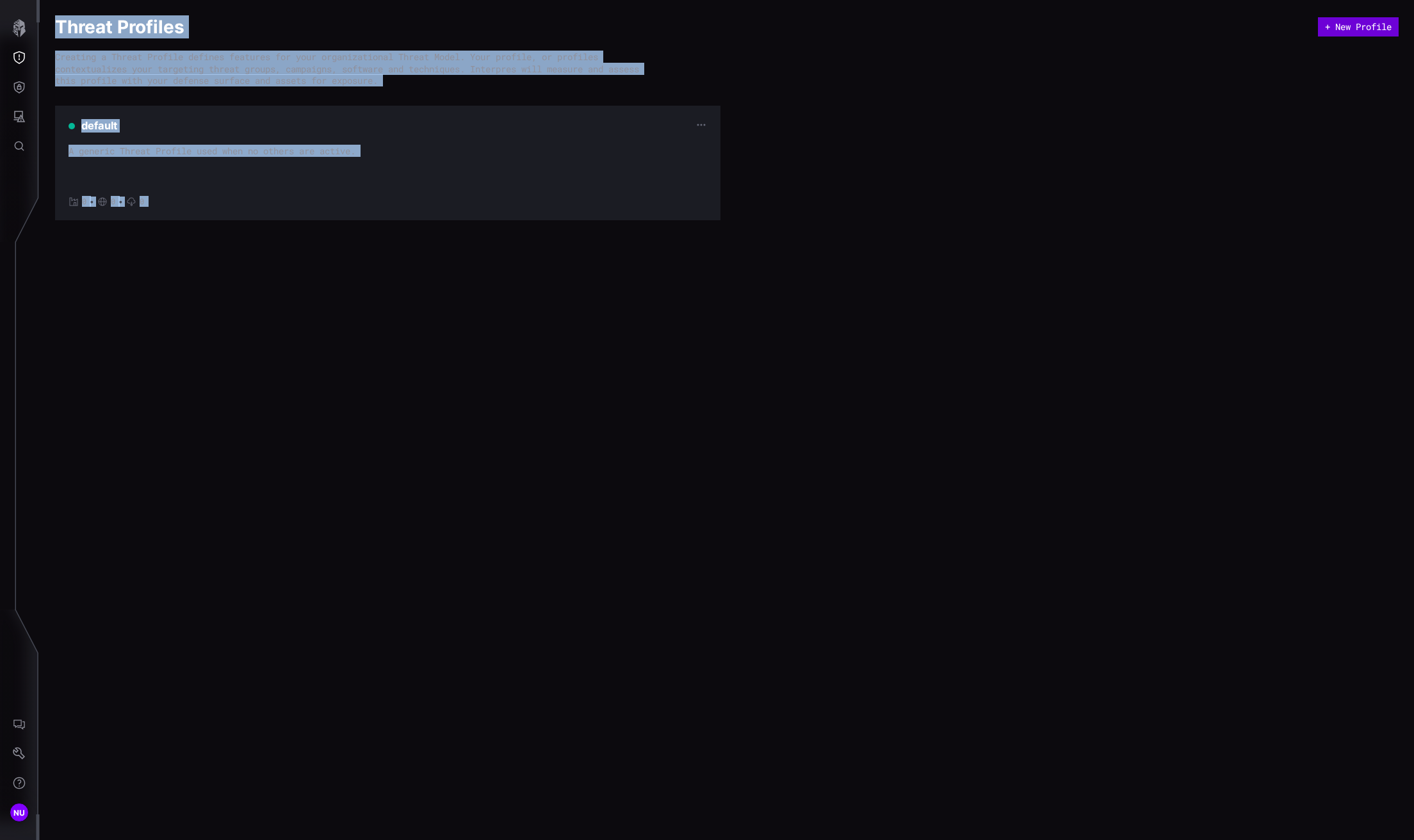
click at [1341, 25] on button "+ New Profile" at bounding box center [1358, 26] width 81 height 19
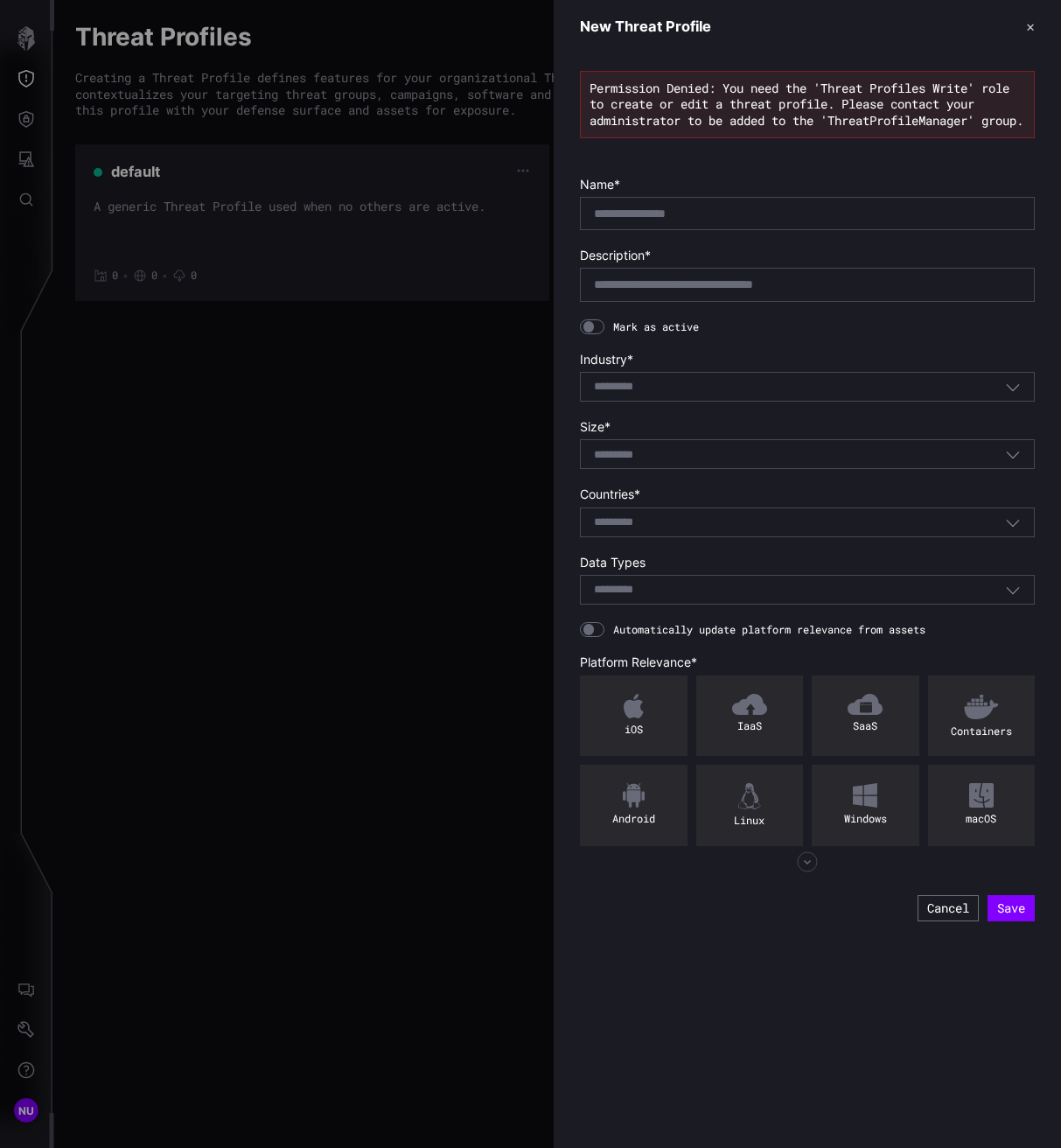
click at [717, 395] on div "Select..." at bounding box center [800, 387] width 411 height 15
